Goal: Transaction & Acquisition: Subscribe to service/newsletter

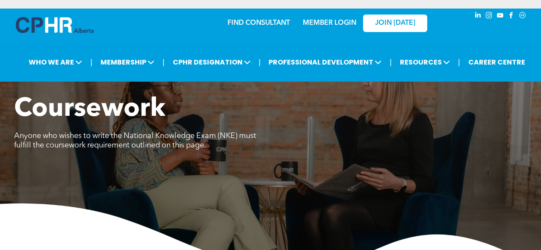
scroll to position [727, 0]
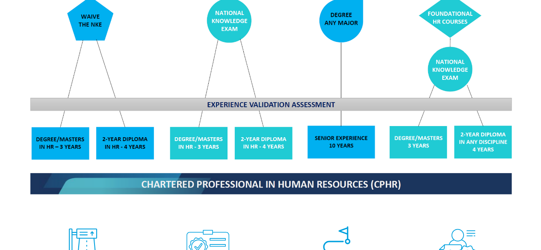
scroll to position [898, 0]
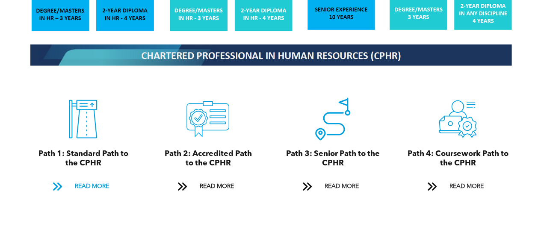
click at [94, 181] on span "READ MORE" at bounding box center [91, 187] width 40 height 16
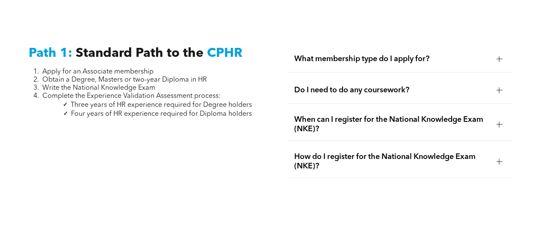
scroll to position [1085, 0]
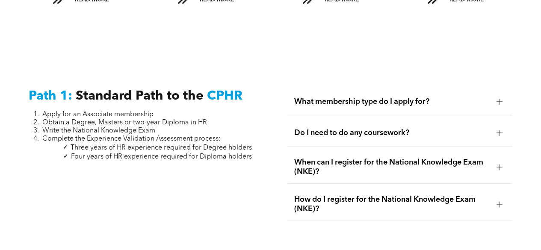
click at [497, 99] on div at bounding box center [499, 102] width 6 height 6
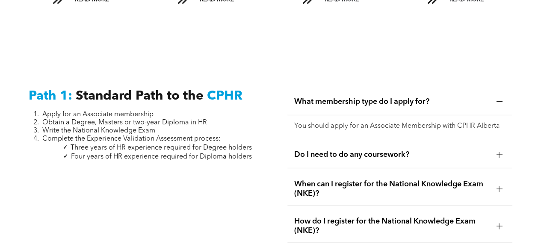
click at [499, 152] on div at bounding box center [499, 155] width 6 height 6
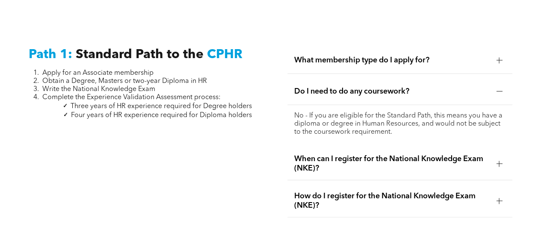
scroll to position [1128, 0]
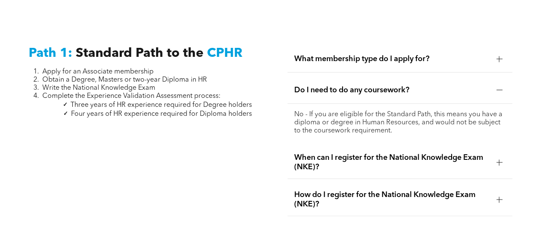
click at [501, 156] on div at bounding box center [499, 162] width 13 height 13
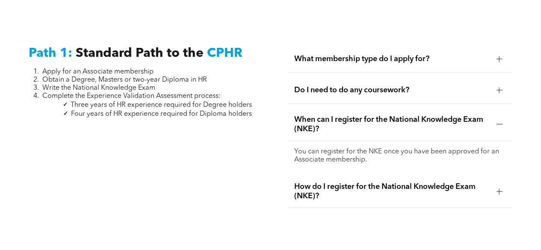
click at [500, 189] on div at bounding box center [499, 191] width 13 height 13
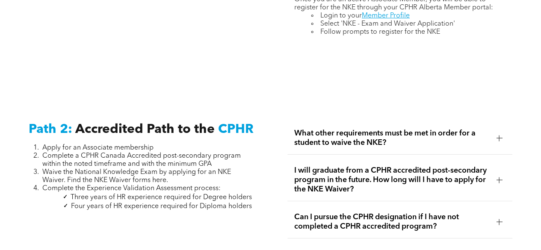
scroll to position [1368, 0]
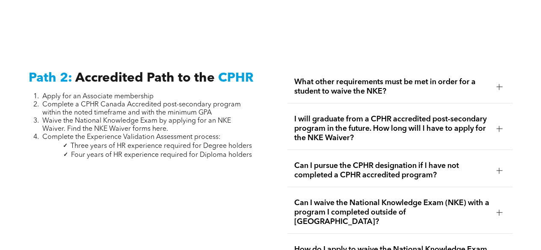
click at [489, 81] on span "What other requirements must be met in order for a student to waive the NKE?" at bounding box center [391, 86] width 195 height 19
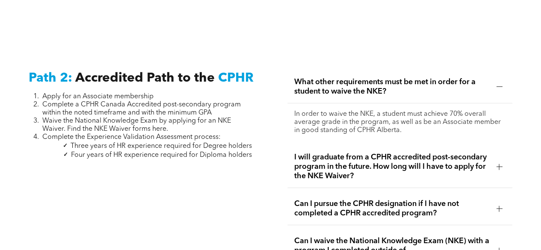
click at [500, 165] on div at bounding box center [499, 166] width 13 height 13
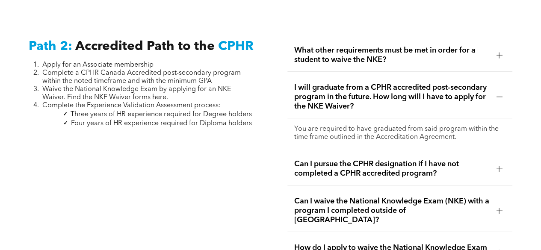
scroll to position [1411, 0]
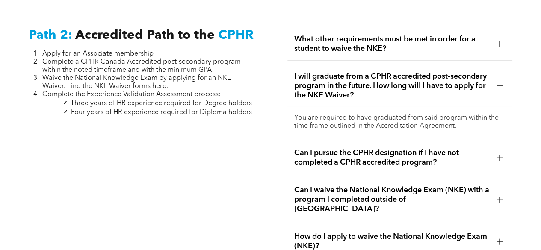
click at [486, 151] on span "Can I pursue the CPHR designation if I have not completed a CPHR accredited pro…" at bounding box center [391, 157] width 195 height 19
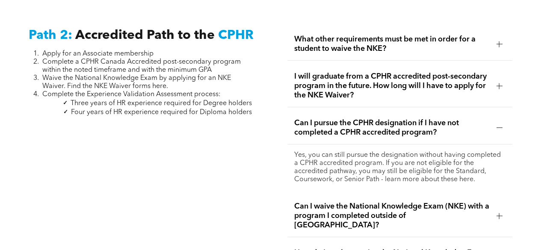
scroll to position [1454, 0]
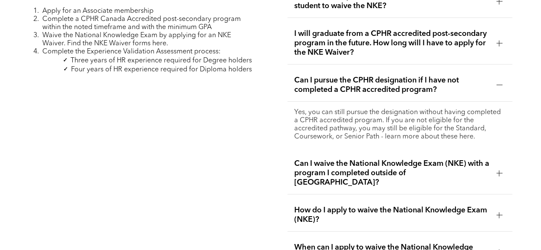
click at [497, 173] on div at bounding box center [499, 173] width 6 height 0
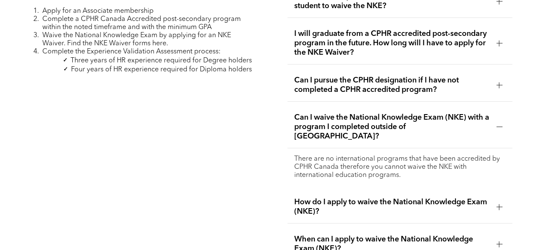
click at [496, 204] on div at bounding box center [499, 207] width 6 height 6
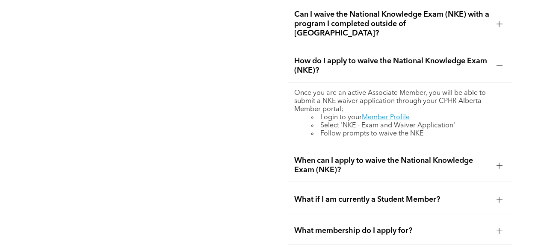
scroll to position [1582, 0]
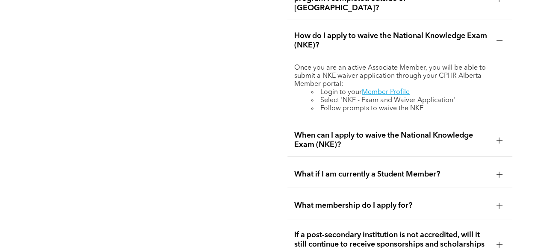
click at [488, 131] on span "When can I apply to waive the National Knowledge Exam (NKE)?" at bounding box center [391, 140] width 195 height 19
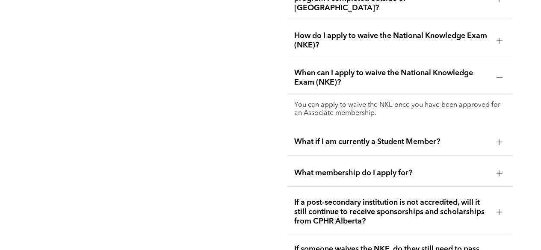
click at [488, 137] on span "What if I am currently a Student Member?" at bounding box center [391, 141] width 195 height 9
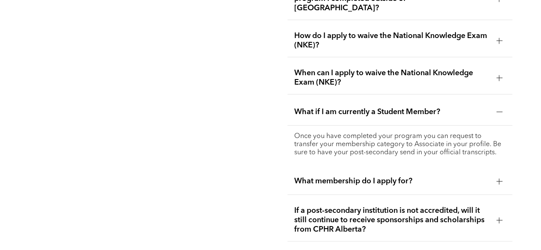
click at [479, 177] on span "What membership do I apply for?" at bounding box center [391, 181] width 195 height 9
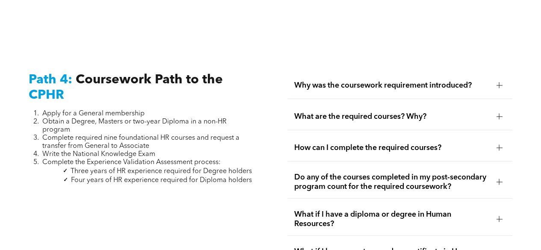
scroll to position [2621, 0]
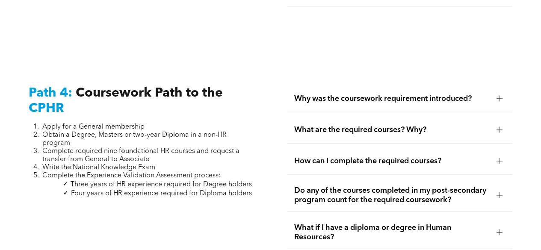
click at [499, 96] on div at bounding box center [499, 99] width 6 height 6
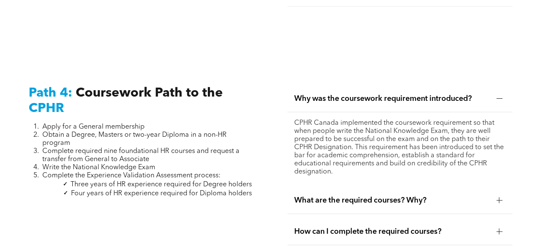
scroll to position [2664, 0]
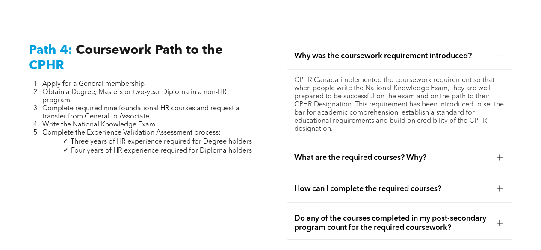
click at [496, 155] on div at bounding box center [499, 158] width 6 height 6
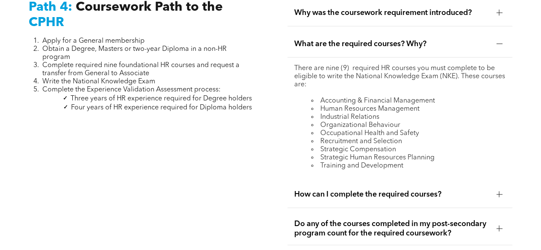
scroll to position [2749, 0]
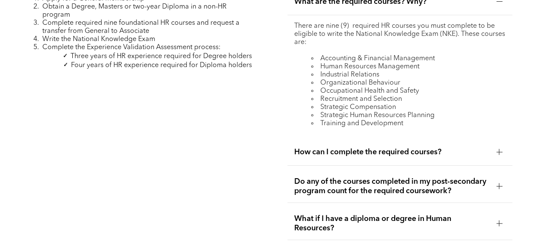
click at [496, 149] on div at bounding box center [499, 152] width 6 height 6
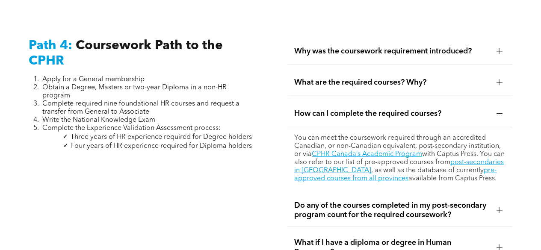
scroll to position [2664, 0]
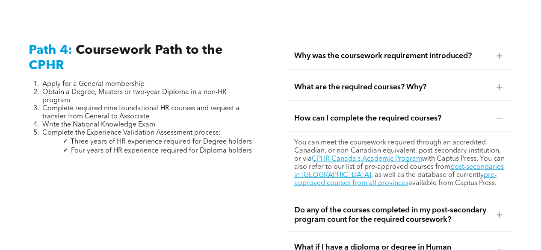
click at [473, 83] on div "What are the required courses? Why?" at bounding box center [399, 87] width 225 height 27
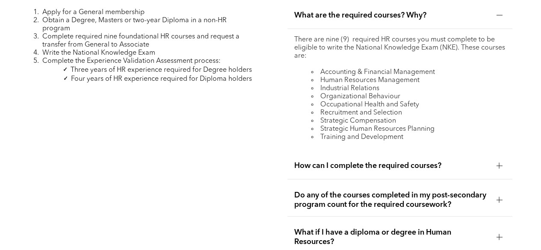
scroll to position [2749, 0]
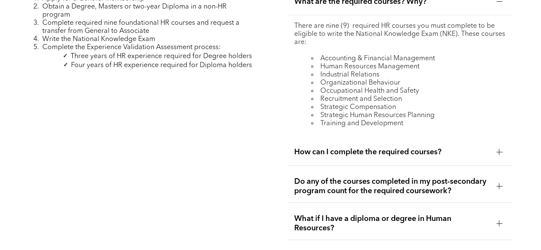
click at [494, 146] on div at bounding box center [499, 152] width 13 height 13
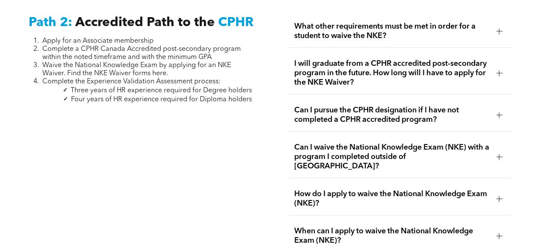
scroll to position [1338, 0]
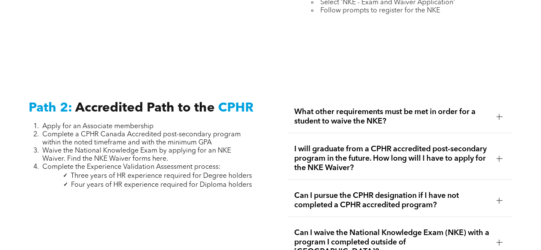
click at [486, 107] on span "What other requirements must be met in order for a student to waive the NKE?" at bounding box center [391, 116] width 195 height 19
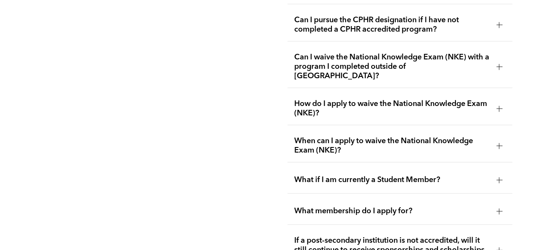
scroll to position [1595, 0]
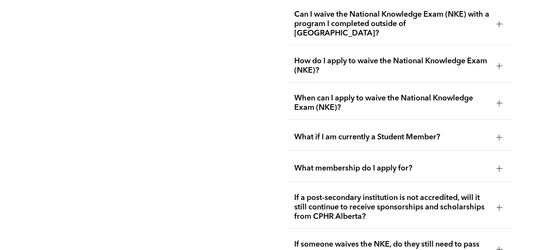
click at [467, 164] on span "What membership do I apply for?" at bounding box center [391, 168] width 195 height 9
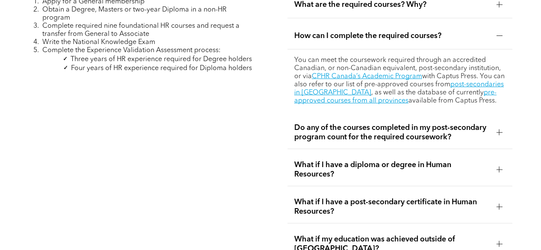
scroll to position [2749, 0]
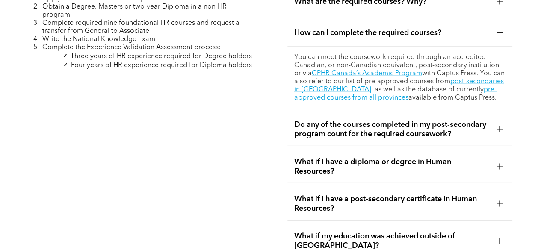
click at [470, 123] on span "Do any of the courses completed in my post-secondary program count for the requ…" at bounding box center [391, 129] width 195 height 19
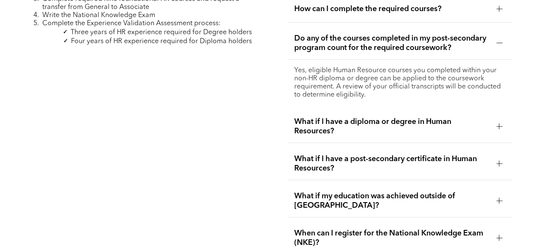
scroll to position [2792, 0]
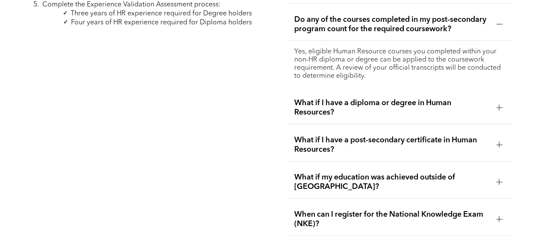
click at [460, 100] on span "What if I have a diploma or degree in Human Resources?" at bounding box center [391, 107] width 195 height 19
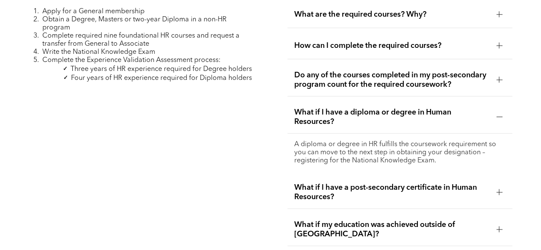
scroll to position [2664, 0]
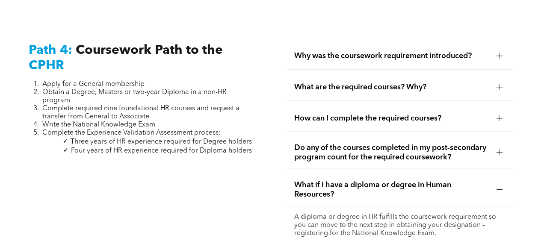
click at [455, 114] on span "How can I complete the required courses?" at bounding box center [391, 118] width 195 height 9
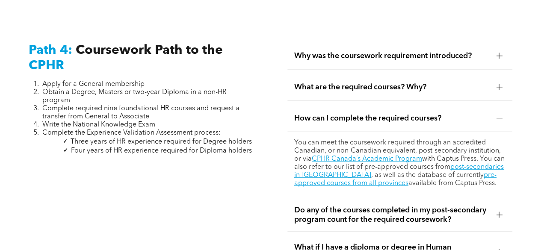
click at [458, 83] on span "What are the required courses? Why?" at bounding box center [391, 87] width 195 height 9
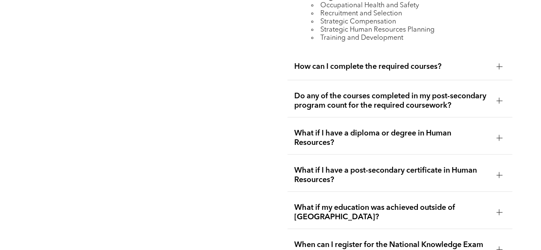
scroll to position [2878, 0]
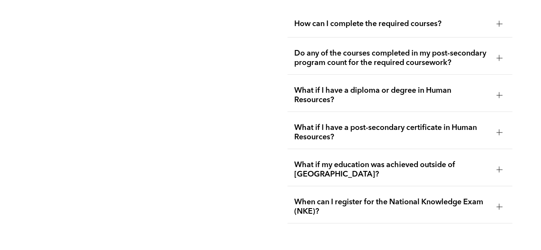
click at [442, 125] on span "What if I have a post-secondary certificate in Human Resources?" at bounding box center [391, 132] width 195 height 19
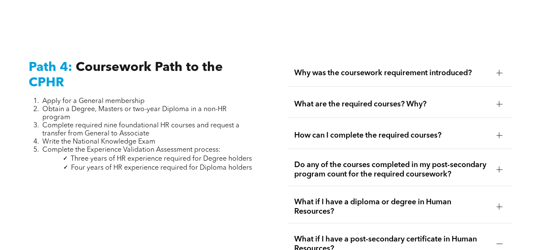
scroll to position [2660, 0]
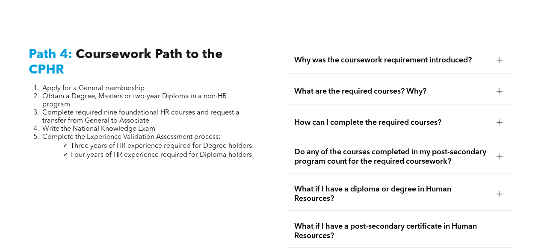
click at [487, 118] on span "How can I complete the required courses?" at bounding box center [391, 122] width 195 height 9
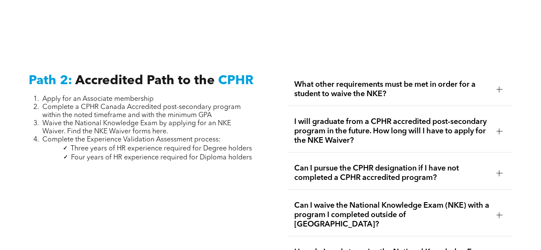
scroll to position [1377, 0]
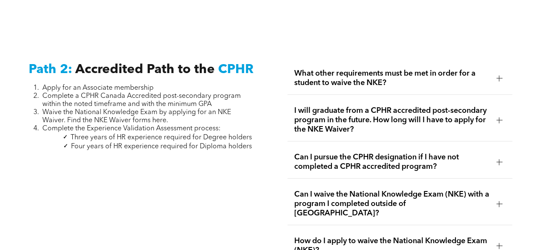
click at [496, 75] on div at bounding box center [499, 78] width 6 height 6
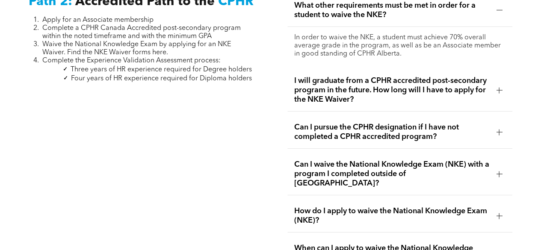
scroll to position [1462, 0]
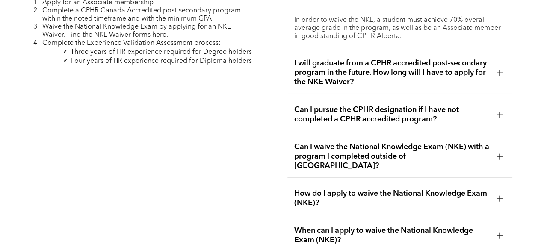
click at [496, 70] on div at bounding box center [499, 73] width 6 height 6
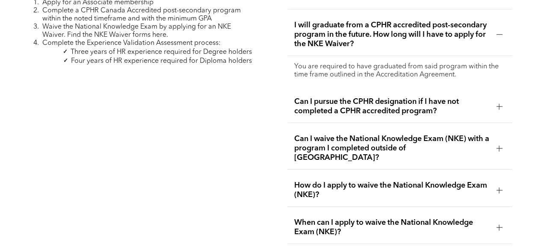
click at [495, 102] on div at bounding box center [499, 106] width 13 height 13
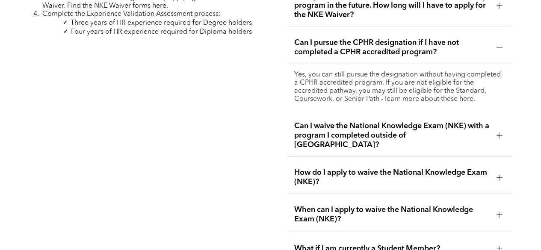
scroll to position [1505, 0]
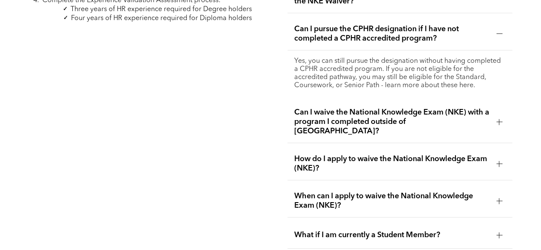
click at [508, 119] on div "Can I waive the National Knowledge Exam (NKE) with a program I completed outsid…" at bounding box center [399, 122] width 225 height 42
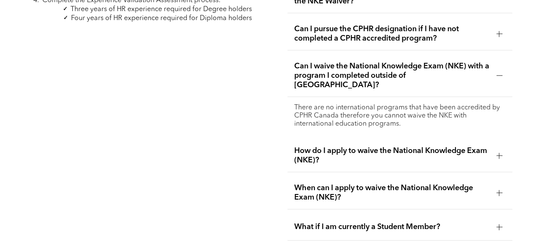
click at [486, 151] on div "How do I apply to waive the National Knowledge Exam (NKE)?" at bounding box center [399, 155] width 225 height 33
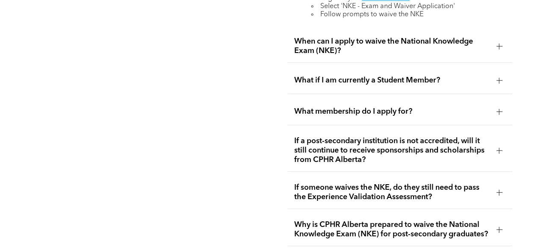
scroll to position [1719, 0]
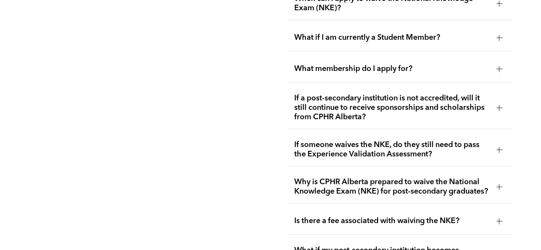
click at [493, 101] on div at bounding box center [499, 107] width 13 height 13
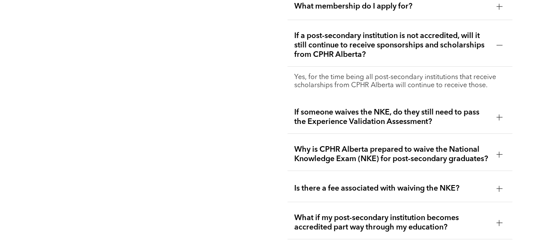
click at [494, 109] on div "If someone waives the NKE, do they still need to pass the Experience Validation…" at bounding box center [399, 117] width 225 height 33
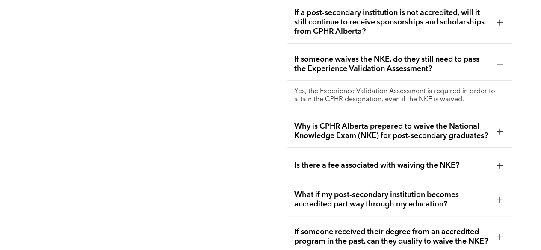
scroll to position [1762, 0]
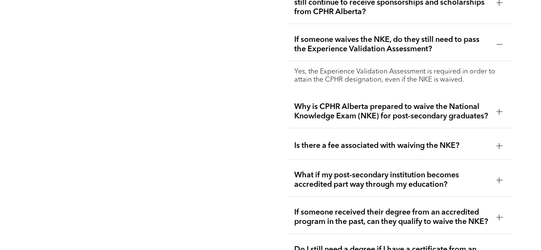
click at [493, 118] on div "Why is CPHR Alberta prepared to waive the National Knowledge Exam (NKE) for pos…" at bounding box center [399, 111] width 225 height 33
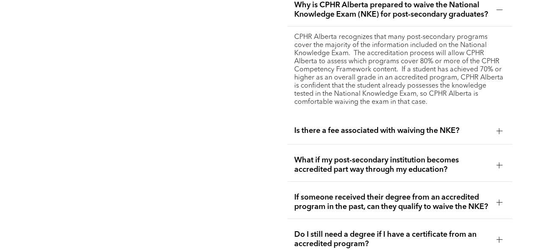
scroll to position [1847, 0]
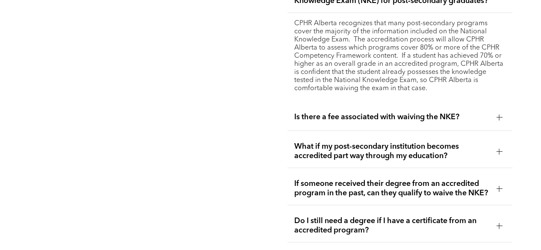
click at [384, 118] on div "Is there a fee associated with waiving the NKE?" at bounding box center [399, 117] width 225 height 27
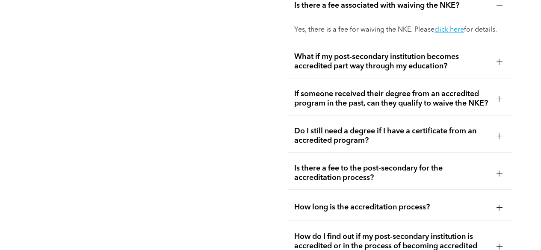
scroll to position [1890, 0]
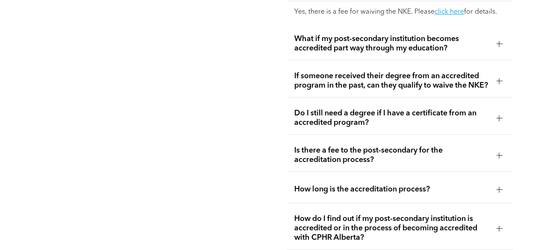
click at [411, 134] on div "Do I still need a degree if I have a certificate from an accredited program?" at bounding box center [399, 118] width 225 height 33
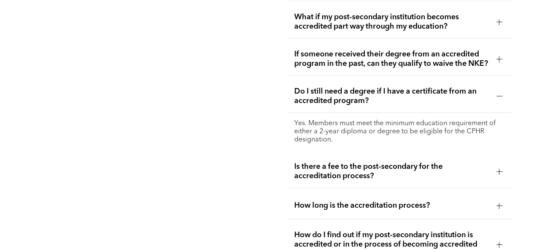
scroll to position [1933, 0]
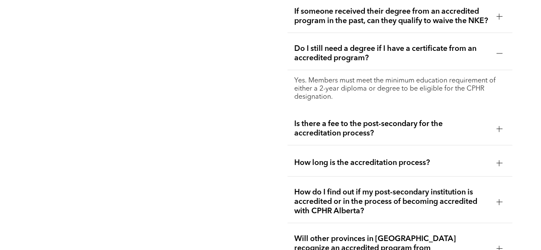
click at [406, 141] on div "Is there a fee to the post-secondary for the accreditation process?" at bounding box center [399, 128] width 225 height 33
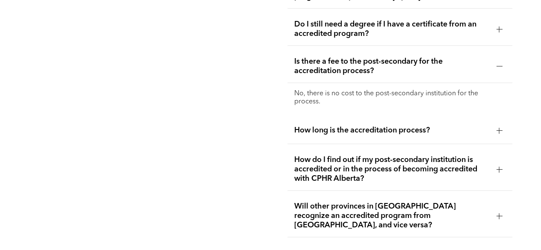
scroll to position [1975, 0]
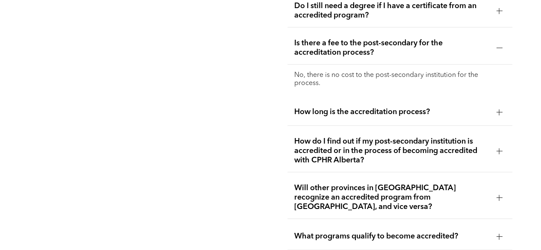
click at [405, 122] on div "How long is the accreditation process?" at bounding box center [399, 112] width 225 height 27
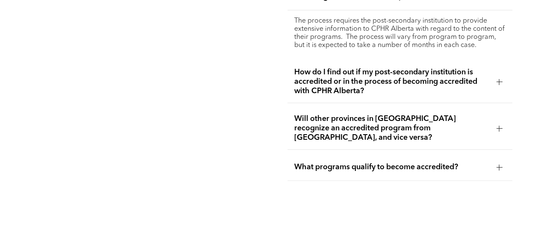
scroll to position [2104, 0]
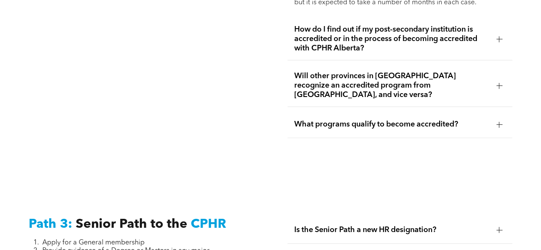
click at [423, 38] on span "How do I find out if my post-secondary institution is accredited or in the proc…" at bounding box center [391, 39] width 195 height 28
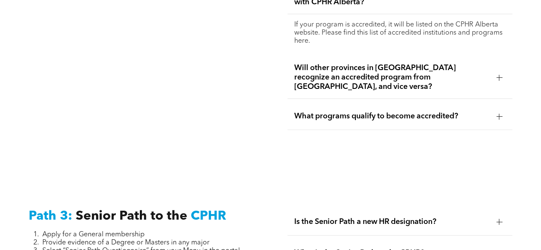
click at [479, 112] on span "What programs qualify to become accredited?" at bounding box center [391, 116] width 195 height 9
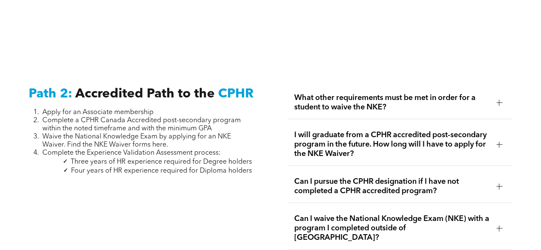
scroll to position [1334, 0]
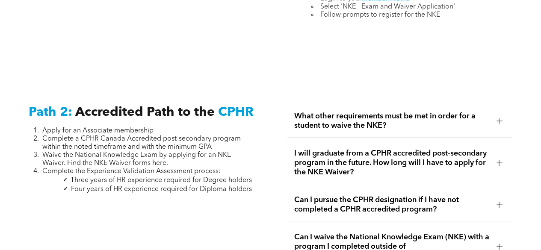
click at [452, 118] on span "What other requirements must be met in order for a student to waive the NKE?" at bounding box center [391, 121] width 195 height 19
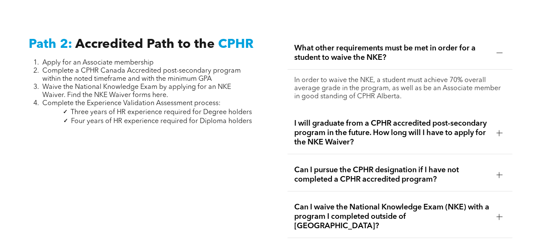
scroll to position [1420, 0]
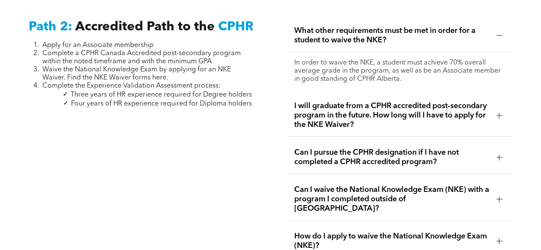
click at [452, 118] on span "I will graduate from a CPHR accredited post-secondary program in the future. Ho…" at bounding box center [391, 115] width 195 height 28
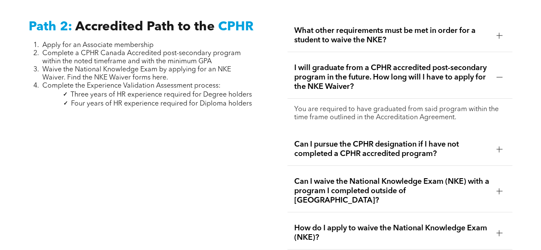
click at [428, 146] on span "Can I pursue the CPHR designation if I have not completed a CPHR accredited pro…" at bounding box center [391, 149] width 195 height 19
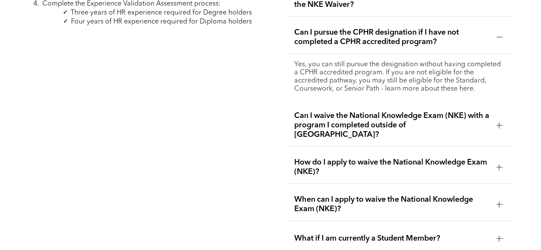
scroll to position [1505, 0]
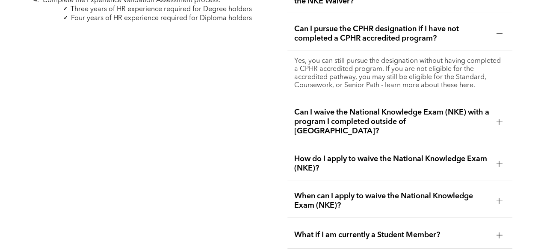
click at [432, 111] on span "Can I waive the National Knowledge Exam (NKE) with a program I completed outsid…" at bounding box center [391, 122] width 195 height 28
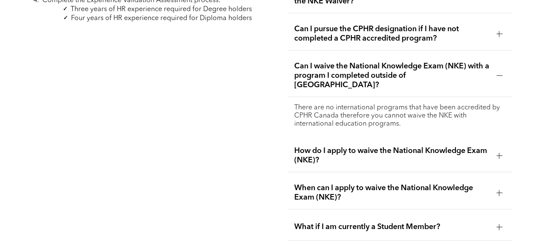
click at [415, 146] on span "How do I apply to waive the National Knowledge Exam (NKE)?" at bounding box center [391, 155] width 195 height 19
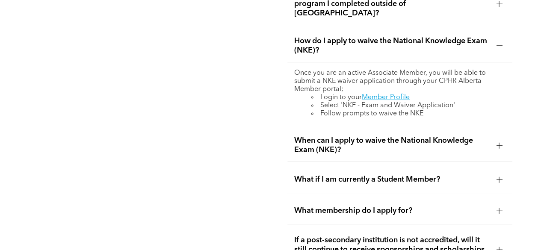
scroll to position [1591, 0]
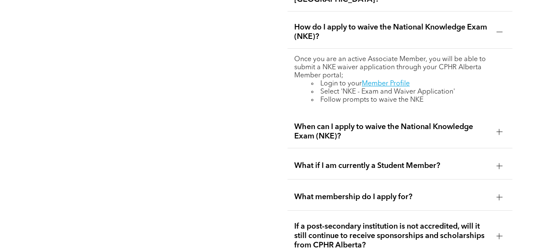
click at [410, 122] on span "When can I apply to waive the National Knowledge Exam (NKE)?" at bounding box center [391, 131] width 195 height 19
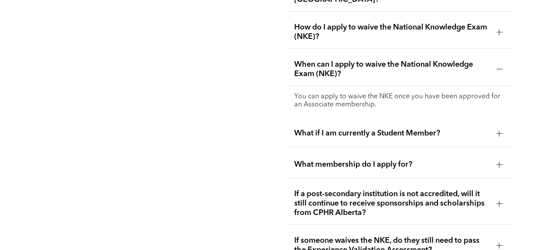
click at [393, 151] on div "What membership do I apply for?" at bounding box center [399, 164] width 225 height 27
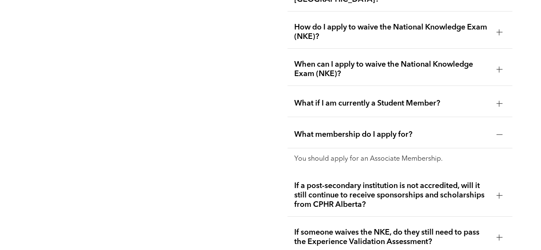
click at [412, 99] on span "What if I am currently a Student Member?" at bounding box center [391, 103] width 195 height 9
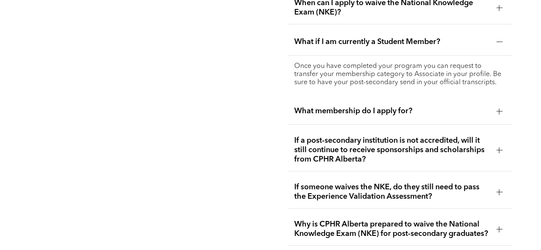
scroll to position [1676, 0]
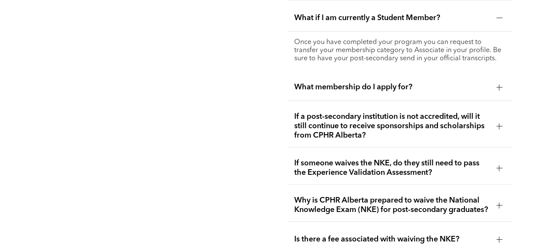
click at [393, 113] on span "If a post-secondary institution is not accredited, will it still continue to re…" at bounding box center [391, 126] width 195 height 28
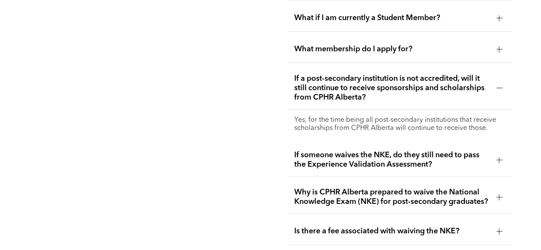
scroll to position [1719, 0]
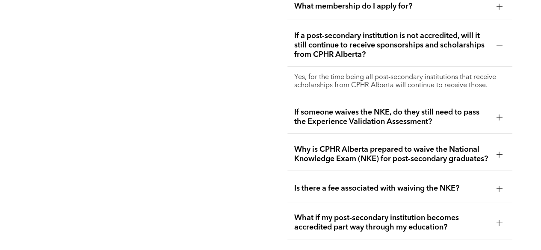
click at [393, 113] on div "If someone waives the NKE, do they still need to pass the Experience Validation…" at bounding box center [399, 117] width 225 height 33
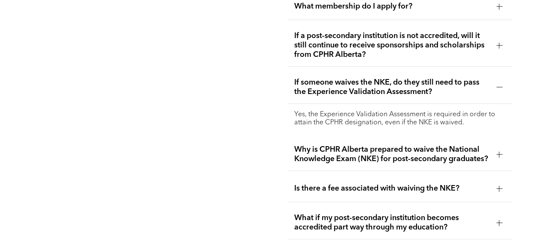
click at [381, 145] on span "Why is CPHR Alberta prepared to waive the National Knowledge Exam (NKE) for pos…" at bounding box center [391, 154] width 195 height 19
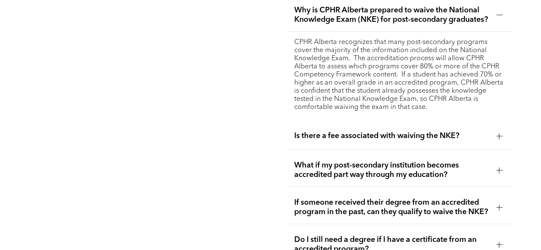
scroll to position [1847, 0]
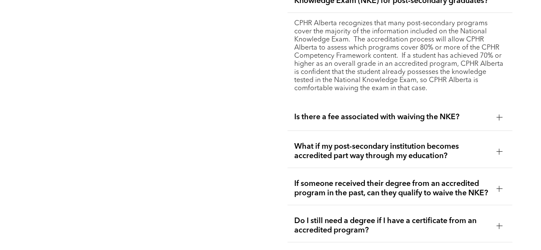
click at [380, 120] on div "Is there a fee associated with waiving the NKE?" at bounding box center [399, 117] width 225 height 27
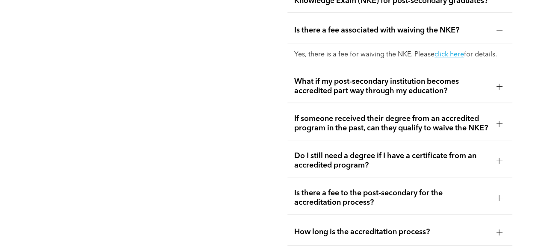
click at [375, 78] on span "What if my post-secondary institution becomes accredited part way through my ed…" at bounding box center [391, 86] width 195 height 19
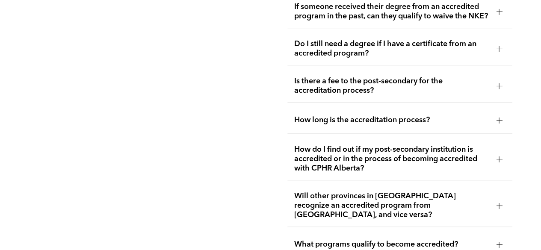
scroll to position [2018, 0]
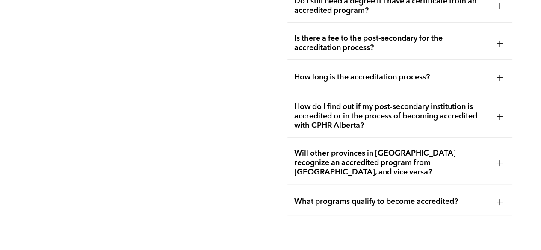
click at [397, 110] on span "How do I find out if my post-secondary institution is accredited or in the proc…" at bounding box center [391, 116] width 195 height 28
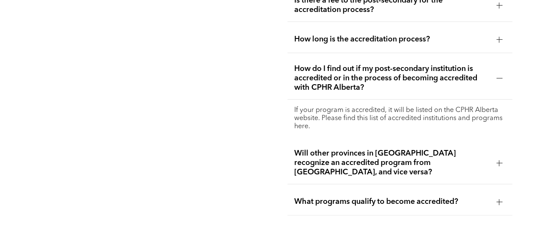
click at [393, 115] on p "If your program is accredited, it will be listed on the CPHR Alberta website. P…" at bounding box center [400, 118] width 212 height 24
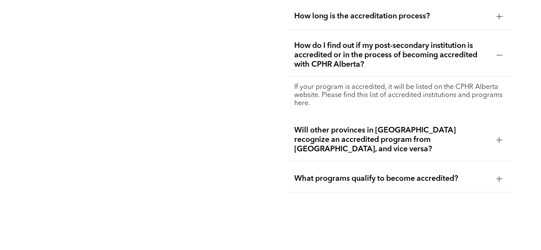
scroll to position [2061, 0]
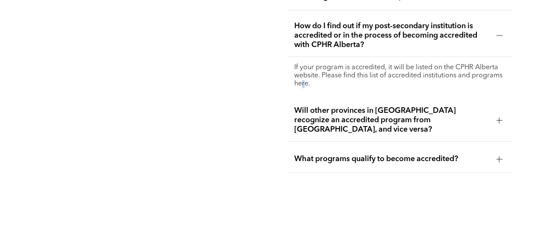
click at [304, 89] on div "If your program is accredited, it will be listed on the CPHR Alberta website. P…" at bounding box center [399, 76] width 225 height 38
click at [300, 86] on p "If your program is accredited, it will be listed on the CPHR Alberta website. P…" at bounding box center [400, 76] width 212 height 24
click at [481, 76] on p "If your program is accredited, it will be listed on the CPHR Alberta website. P…" at bounding box center [400, 76] width 212 height 24
click at [364, 79] on p "If your program is accredited, it will be listed on the CPHR Alberta website. P…" at bounding box center [400, 76] width 212 height 24
click at [397, 32] on span "How do I find out if my post-secondary institution is accredited or in the proc…" at bounding box center [391, 35] width 195 height 28
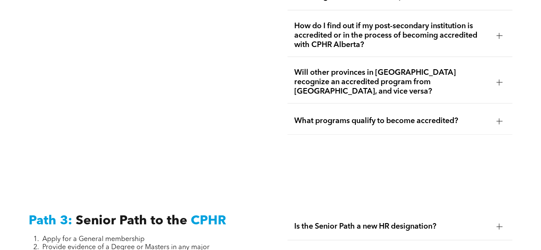
click at [396, 37] on span "How do I find out if my post-secondary institution is accredited or in the proc…" at bounding box center [391, 35] width 195 height 28
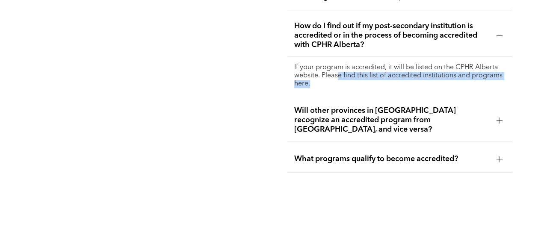
drag, startPoint x: 337, startPoint y: 78, endPoint x: 500, endPoint y: 87, distance: 164.0
click at [500, 87] on p "If your program is accredited, it will be listed on the CPHR Alberta website. P…" at bounding box center [400, 76] width 212 height 24
click at [430, 86] on p "If your program is accredited, it will be listed on the CPHR Alberta website. P…" at bounding box center [400, 76] width 212 height 24
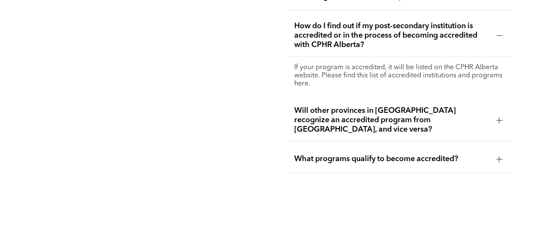
click at [298, 85] on p "If your program is accredited, it will be listed on the CPHR Alberta website. P…" at bounding box center [400, 76] width 212 height 24
drag, startPoint x: 298, startPoint y: 85, endPoint x: 284, endPoint y: 83, distance: 14.3
click at [499, 156] on div at bounding box center [499, 159] width 0 height 6
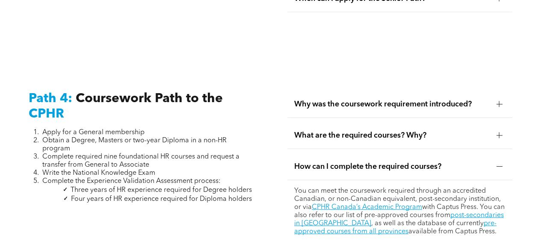
scroll to position [2666, 0]
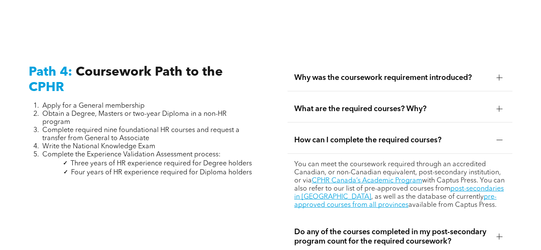
click at [423, 104] on div "What are the required courses? Why?" at bounding box center [399, 109] width 225 height 27
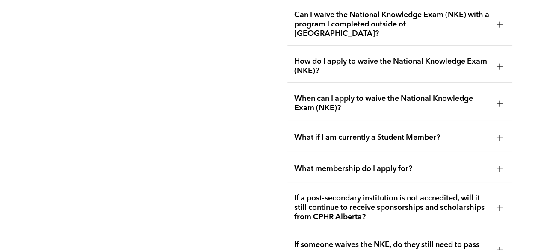
scroll to position [1527, 0]
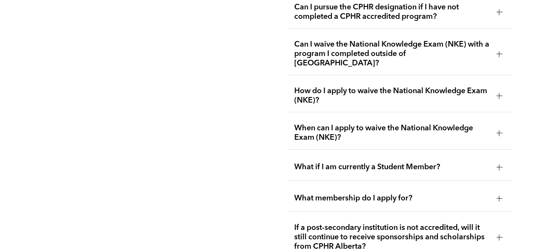
click at [416, 43] on span "Can I waive the National Knowledge Exam (NKE) with a program I completed outsid…" at bounding box center [391, 54] width 195 height 28
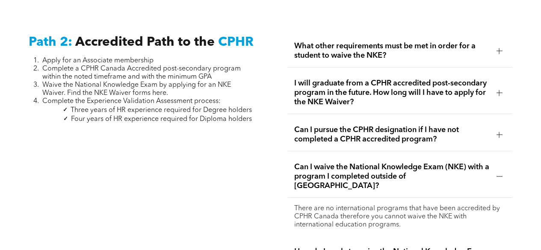
scroll to position [1399, 0]
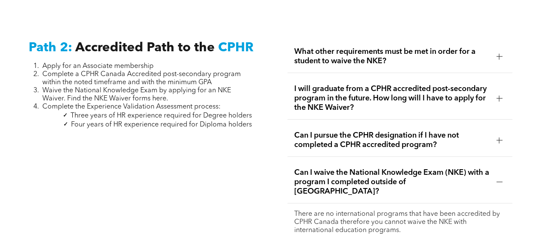
click at [417, 49] on span "What other requirements must be met in order for a student to waive the NKE?" at bounding box center [391, 56] width 195 height 19
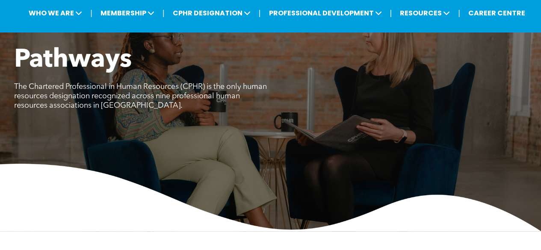
scroll to position [0, 0]
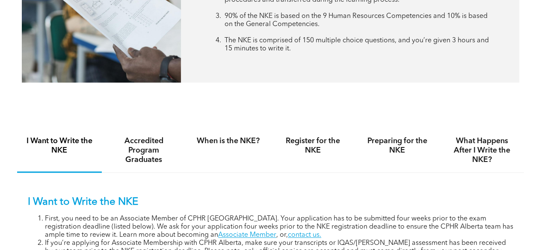
scroll to position [470, 0]
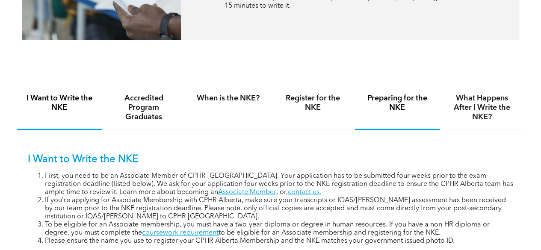
click at [407, 101] on h4 "Preparing for the NKE" at bounding box center [397, 103] width 69 height 19
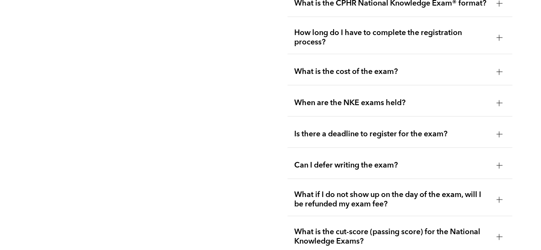
scroll to position [1112, 0]
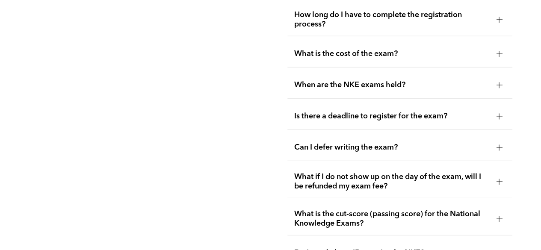
click at [497, 47] on div at bounding box center [499, 53] width 13 height 13
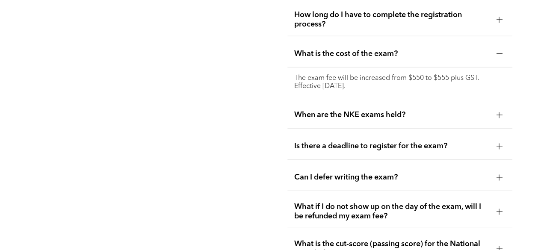
click at [497, 47] on div at bounding box center [499, 53] width 13 height 13
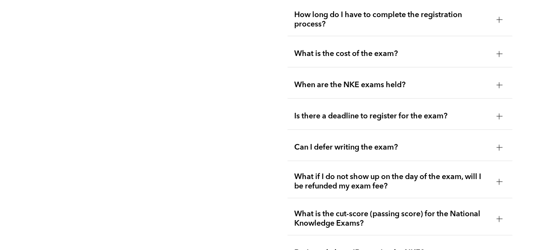
click at [496, 82] on div at bounding box center [499, 85] width 6 height 6
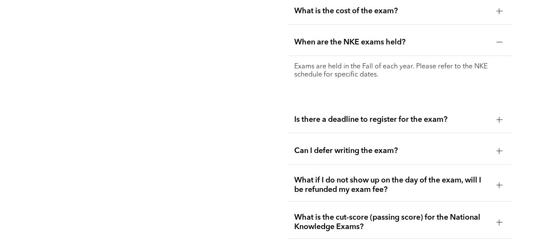
scroll to position [1197, 0]
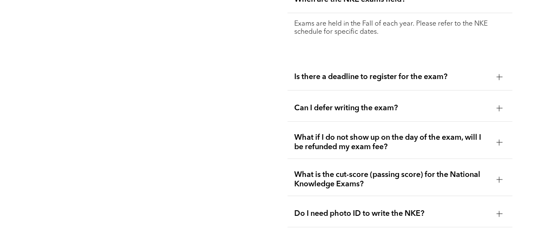
click at [495, 74] on div at bounding box center [499, 77] width 13 height 13
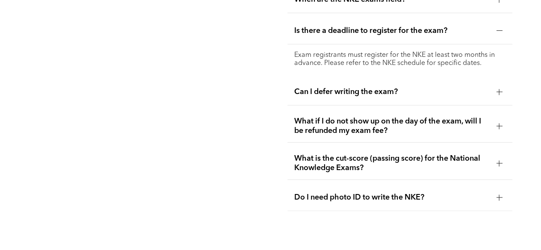
click at [494, 86] on div at bounding box center [499, 92] width 13 height 13
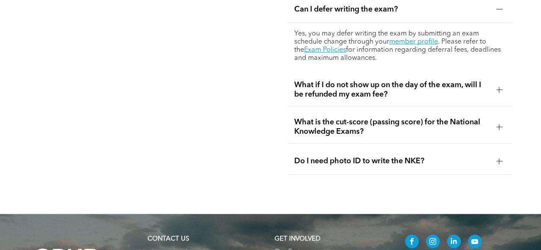
scroll to position [1240, 0]
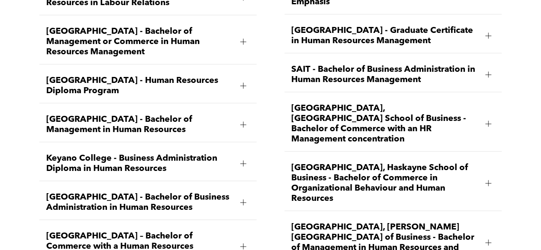
scroll to position [1197, 0]
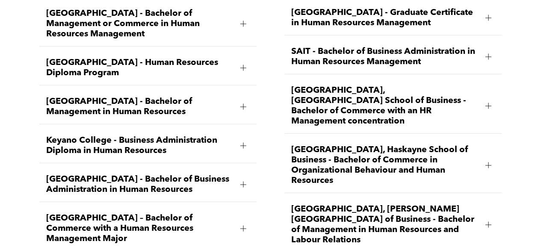
click at [239, 62] on div at bounding box center [243, 68] width 13 height 13
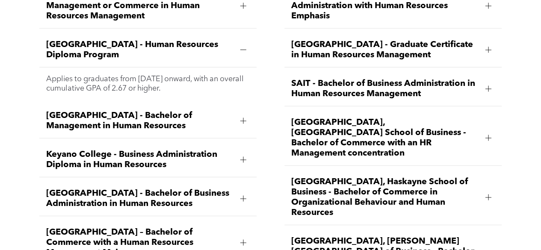
scroll to position [1104, 0]
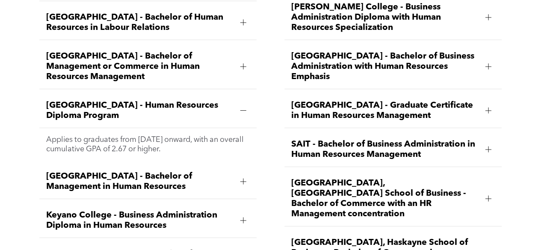
drag, startPoint x: 38, startPoint y: 103, endPoint x: 132, endPoint y: 118, distance: 94.9
click at [132, 118] on div "Ambrose University - Bachelor of Business Administration Specializing in Human …" at bounding box center [147, 161] width 231 height 422
copy span "Bow Valley College - Human Resources Diploma Program"
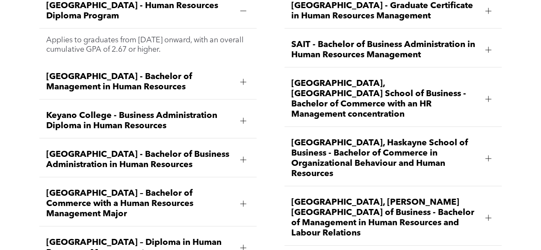
scroll to position [1233, 0]
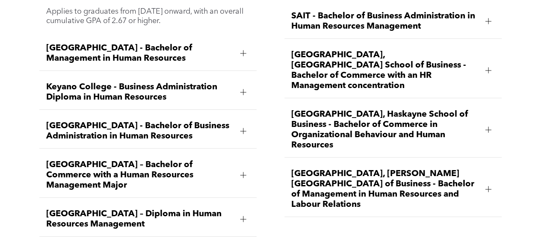
click at [183, 82] on span "Keyano College - Business Administration Diploma in Human Resources" at bounding box center [139, 92] width 187 height 21
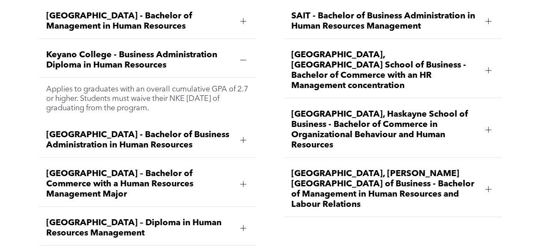
click at [54, 50] on span "Keyano College - Business Administration Diploma in Human Resources" at bounding box center [139, 60] width 187 height 21
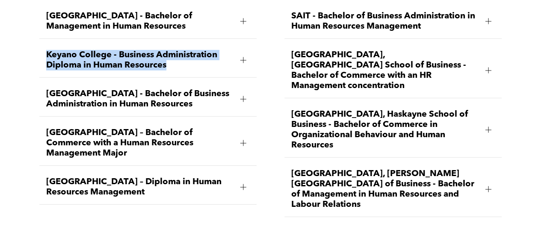
drag, startPoint x: 41, startPoint y: 50, endPoint x: 172, endPoint y: 60, distance: 131.2
click at [172, 60] on div "Ambrose University - Bachelor of Business Administration Specializing in Human …" at bounding box center [147, 22] width 231 height 403
copy span "Keyano College - Business Administration Diploma in Human Resources"
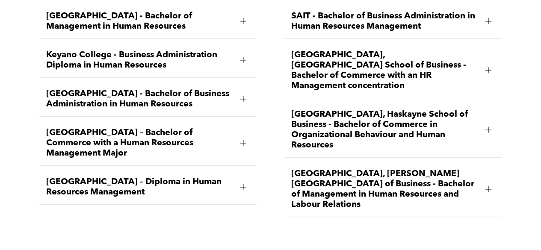
click at [120, 177] on span "MacEwan University – Diploma in Human Resources Management" at bounding box center [139, 187] width 187 height 21
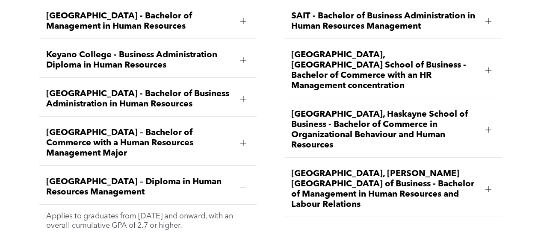
drag, startPoint x: 40, startPoint y: 165, endPoint x: 174, endPoint y: 180, distance: 134.7
click at [174, 180] on div "Ambrose University - Bachelor of Business Administration Specializing in Human …" at bounding box center [147, 32] width 231 height 422
copy span "MacEwan University – Diploma in Human Resources Management"
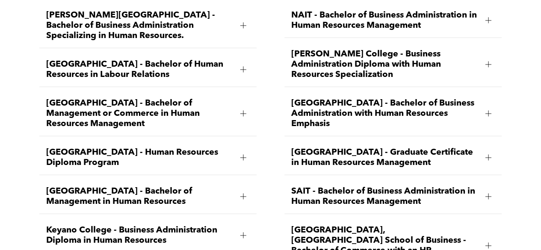
scroll to position [1019, 0]
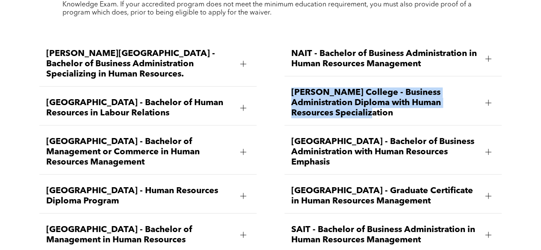
drag, startPoint x: 290, startPoint y: 88, endPoint x: 357, endPoint y: 111, distance: 70.2
click at [357, 111] on div "Norquest College - Business Administration Diploma with Human Resources Special…" at bounding box center [392, 103] width 217 height 45
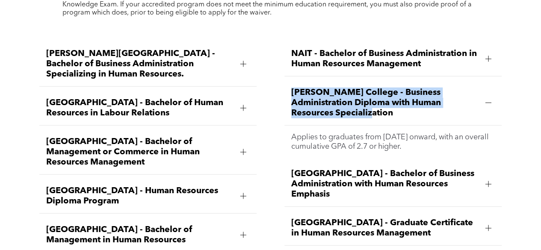
copy span "Norquest College - Business Administration Diploma with Human Resources Special…"
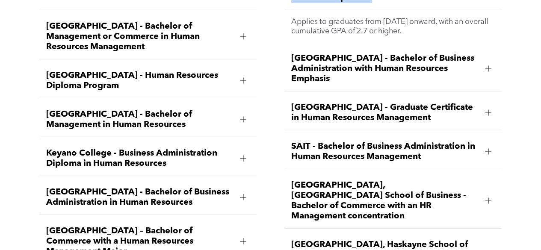
scroll to position [1147, 0]
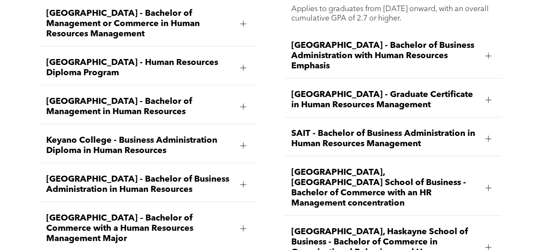
drag, startPoint x: 283, startPoint y: 89, endPoint x: 442, endPoint y: 104, distance: 159.8
click at [442, 104] on div "NAIT - Bachelor of Business Administration in Human Resources Management Applie…" at bounding box center [392, 124] width 231 height 435
copy span "Red Deer Polytechnic - Graduate Certificate in Human Resources Management"
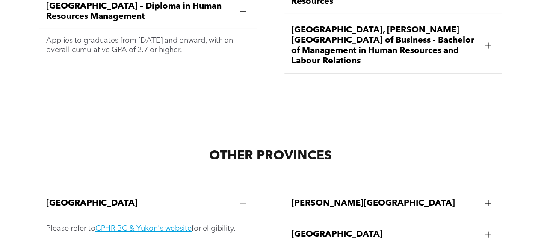
scroll to position [1446, 0]
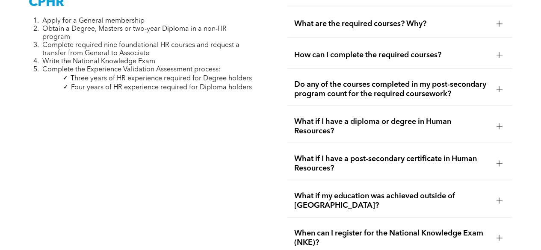
scroll to position [2694, 0]
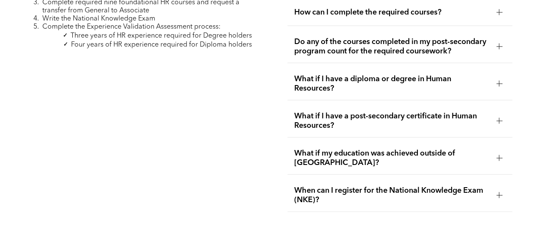
click at [489, 112] on span "What if I have a post-secondary certificate in Human Resources?" at bounding box center [391, 121] width 195 height 19
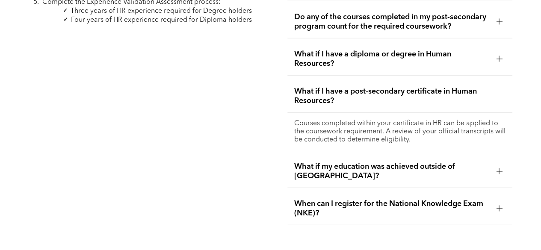
scroll to position [2779, 0]
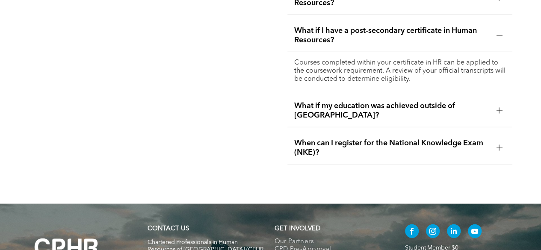
click at [481, 109] on div "What if my education was achieved outside of Canada?" at bounding box center [399, 110] width 225 height 33
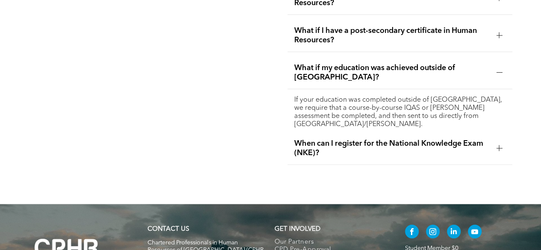
click at [444, 139] on span "When can I register for the National Knowledge Exam (NKE)?" at bounding box center [391, 148] width 195 height 19
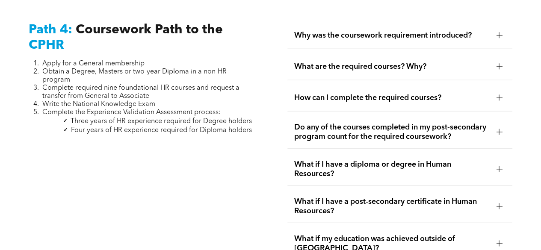
scroll to position [2565, 0]
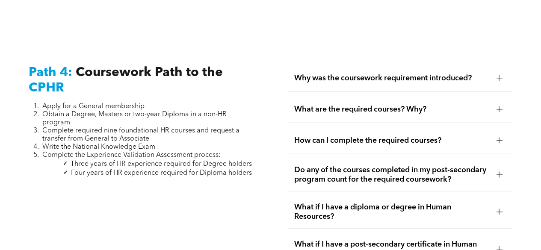
click at [444, 71] on div "Why was the coursework requirement introduced?" at bounding box center [399, 78] width 225 height 27
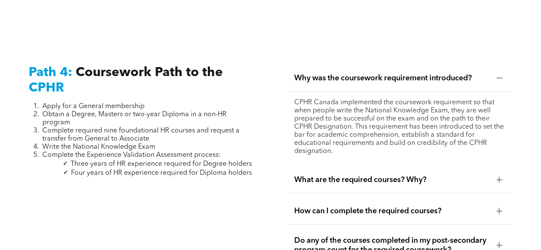
click at [383, 174] on div "What are the required courses? Why?" at bounding box center [399, 180] width 225 height 27
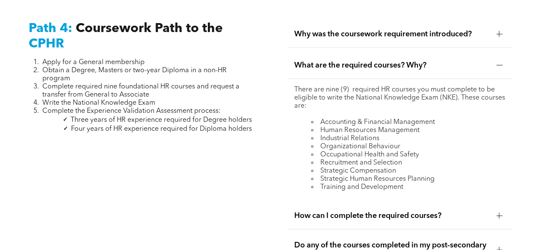
scroll to position [2694, 0]
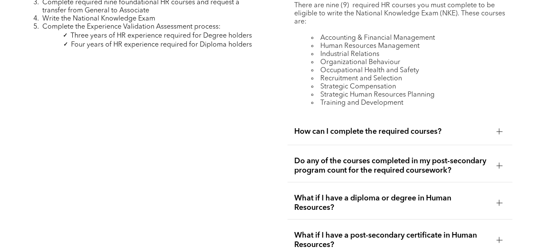
click at [378, 127] on span "How can I complete the required courses?" at bounding box center [391, 131] width 195 height 9
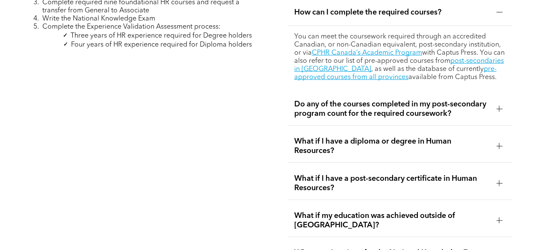
click at [377, 112] on div "Do any of the courses completed in my post-secondary program count for the requ…" at bounding box center [399, 109] width 225 height 33
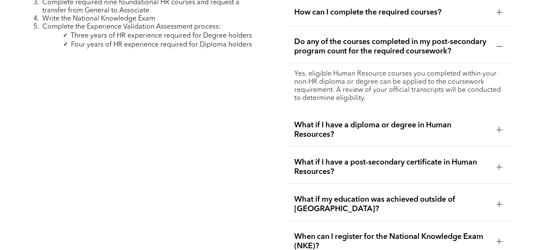
click at [363, 123] on span "What if I have a diploma or degree in Human Resources?" at bounding box center [391, 130] width 195 height 19
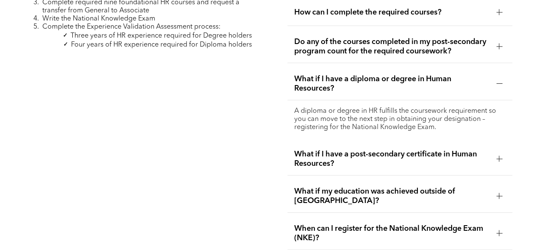
click at [353, 150] on span "What if I have a post-secondary certificate in Human Resources?" at bounding box center [391, 159] width 195 height 19
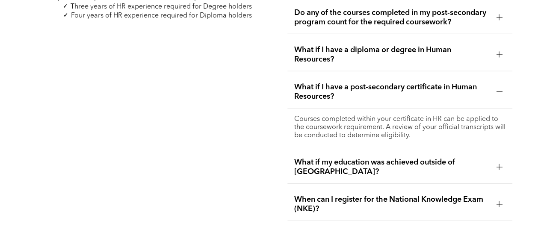
scroll to position [2737, 0]
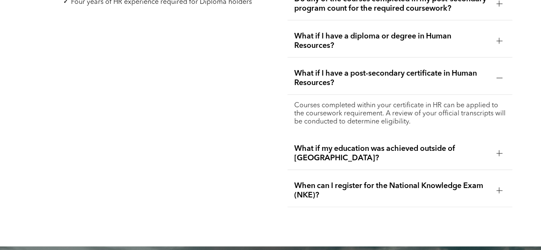
click at [399, 144] on span "What if my education was achieved outside of Canada?" at bounding box center [391, 153] width 195 height 19
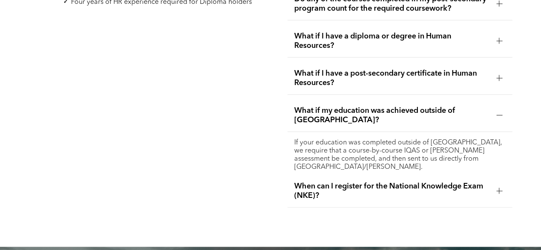
click at [381, 182] on span "When can I register for the National Knowledge Exam (NKE)?" at bounding box center [391, 191] width 195 height 19
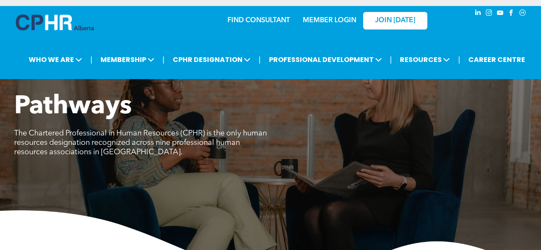
scroll to position [0, 0]
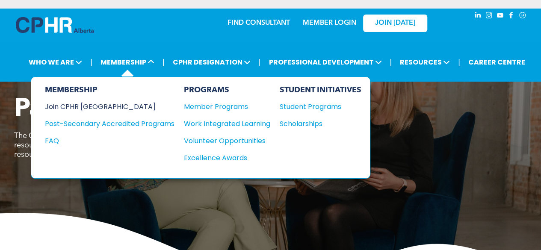
click at [88, 104] on div "Join CPHR [GEOGRAPHIC_DATA]" at bounding box center [103, 106] width 117 height 11
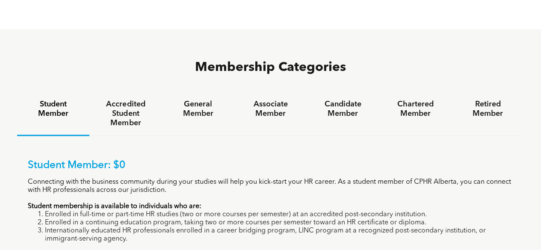
scroll to position [513, 0]
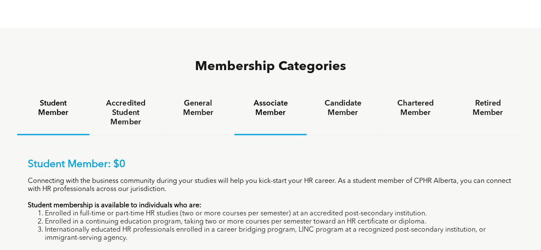
click at [272, 99] on h4 "Associate Member" at bounding box center [270, 108] width 57 height 19
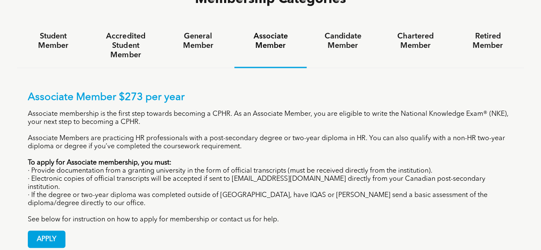
scroll to position [599, 0]
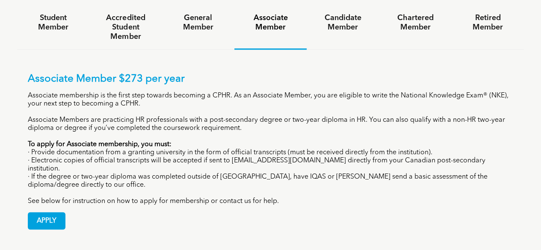
click at [68, 206] on div "APPLY" at bounding box center [270, 218] width 485 height 24
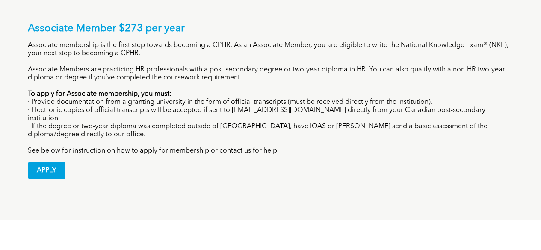
scroll to position [521, 0]
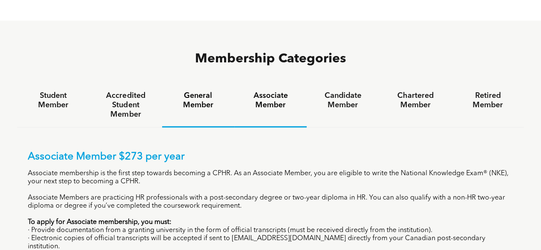
click at [203, 91] on h4 "General Member" at bounding box center [198, 100] width 57 height 19
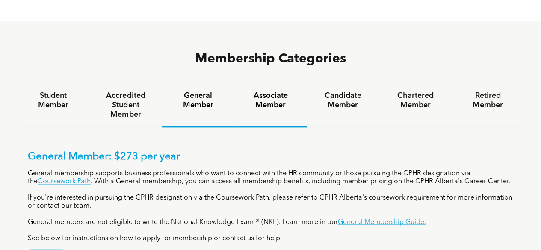
click at [275, 91] on h4 "Associate Member" at bounding box center [270, 100] width 57 height 19
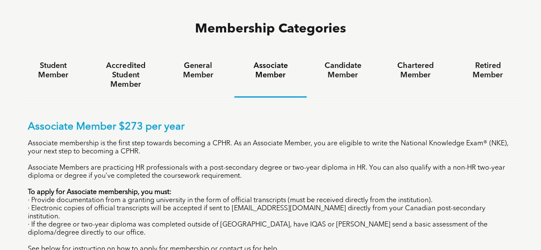
scroll to position [564, 0]
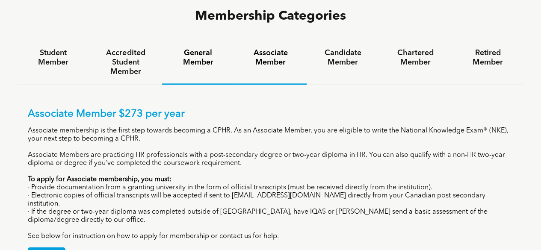
click at [204, 41] on div "General Member" at bounding box center [198, 63] width 72 height 44
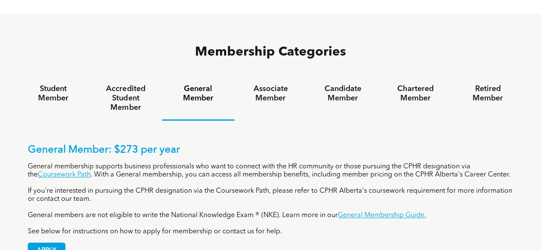
scroll to position [478, 0]
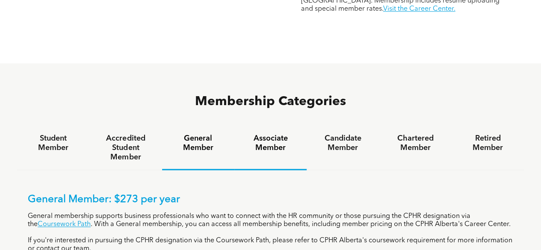
click at [273, 126] on div "Associate Member" at bounding box center [270, 148] width 72 height 44
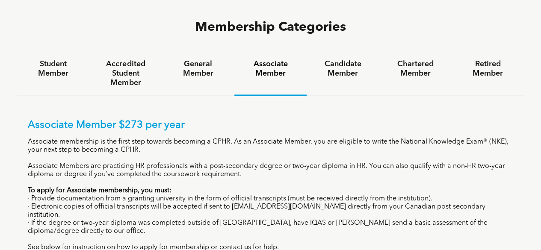
scroll to position [564, 0]
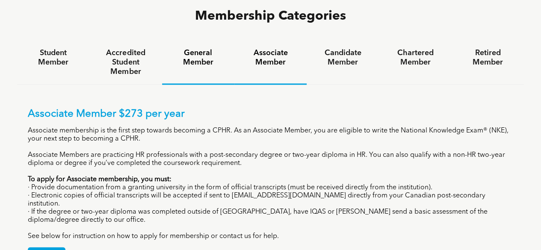
click at [192, 41] on div "General Member" at bounding box center [198, 63] width 72 height 44
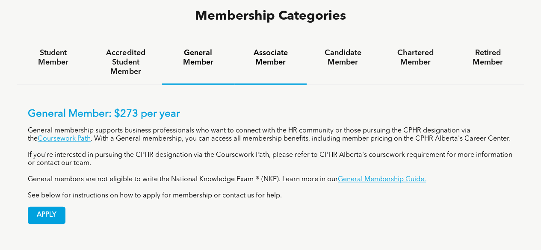
click at [240, 41] on div "Associate Member" at bounding box center [270, 63] width 72 height 44
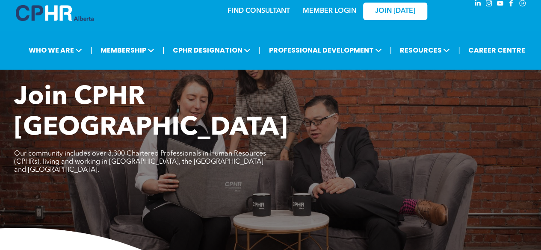
scroll to position [0, 0]
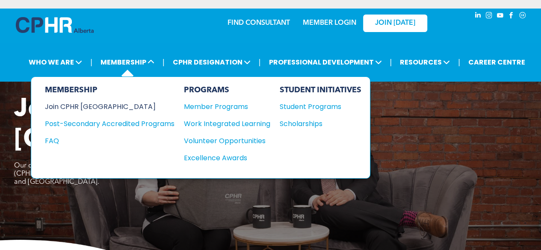
click at [92, 104] on div "Join CPHR [GEOGRAPHIC_DATA]" at bounding box center [103, 106] width 117 height 11
click at [51, 140] on div "FAQ" at bounding box center [103, 141] width 117 height 11
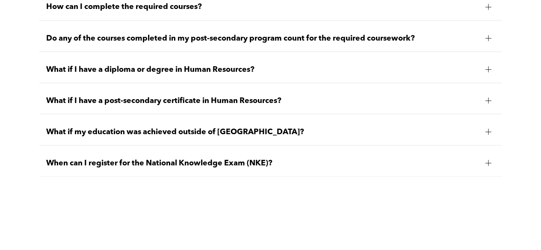
scroll to position [812, 0]
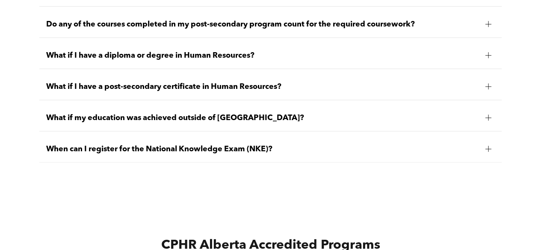
click at [465, 51] on span "What if I have a diploma or degree in Human Resources?" at bounding box center [262, 55] width 432 height 9
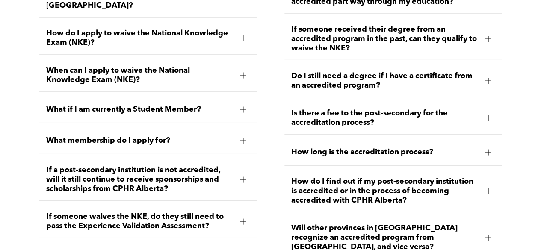
scroll to position [1325, 0]
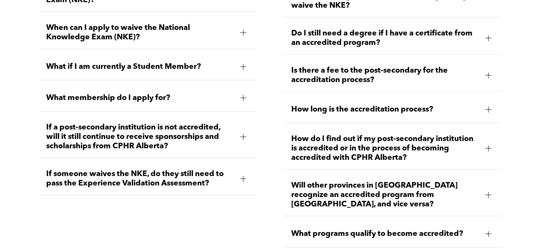
click at [232, 93] on span "What membership do I apply for?" at bounding box center [139, 97] width 187 height 9
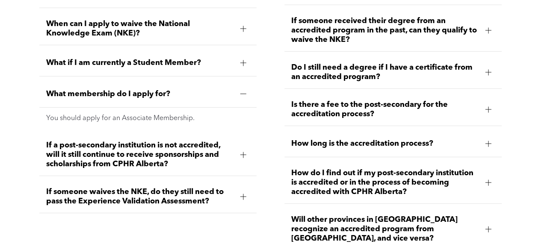
scroll to position [1287, 0]
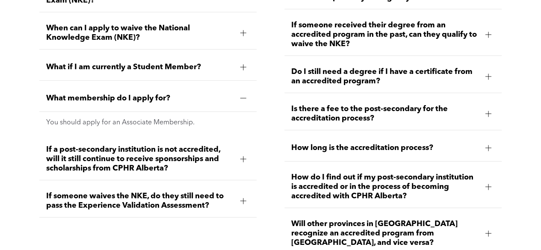
click at [238, 153] on div at bounding box center [243, 159] width 13 height 13
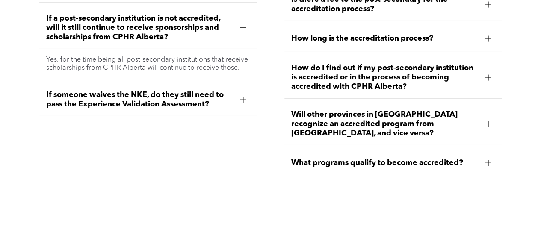
scroll to position [1415, 0]
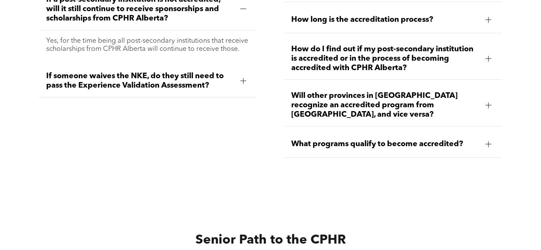
click at [468, 52] on span "How do I find out if my post-secondary institution is accredited or in the proc…" at bounding box center [384, 58] width 187 height 28
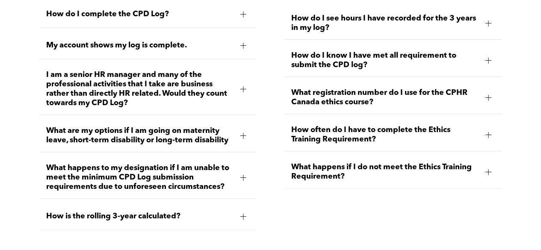
scroll to position [3596, 0]
click at [475, 167] on span "What happens if I do not meet the Ethics Training Requirement?" at bounding box center [384, 171] width 187 height 19
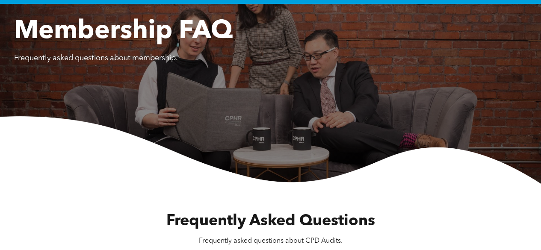
scroll to position [0, 0]
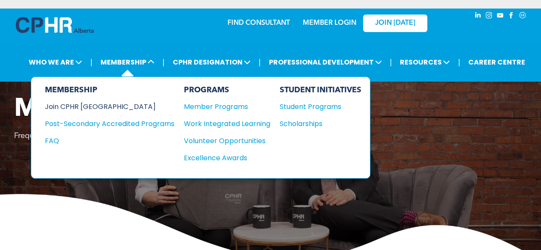
click at [92, 102] on div "Join CPHR [GEOGRAPHIC_DATA]" at bounding box center [103, 106] width 117 height 11
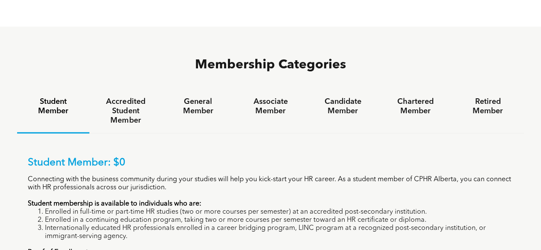
scroll to position [513, 0]
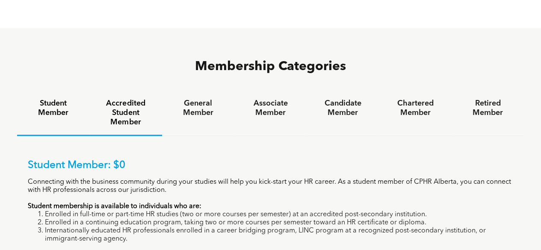
click at [132, 99] on h4 "Accredited Student Member" at bounding box center [125, 113] width 57 height 28
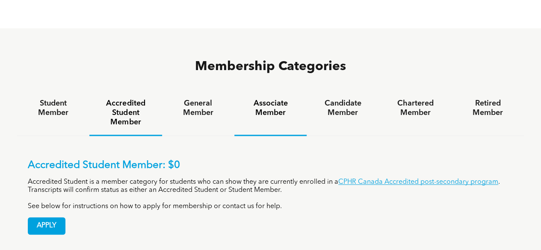
click at [263, 99] on h4 "Associate Member" at bounding box center [270, 108] width 57 height 19
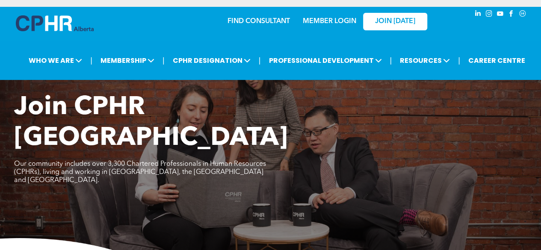
scroll to position [0, 0]
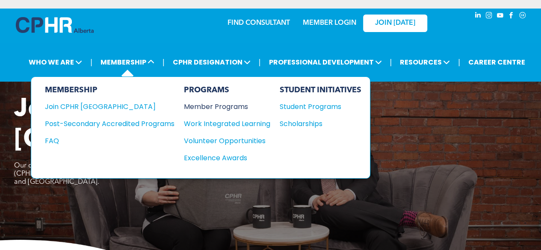
click at [227, 108] on div "Member Programs" at bounding box center [223, 106] width 78 height 11
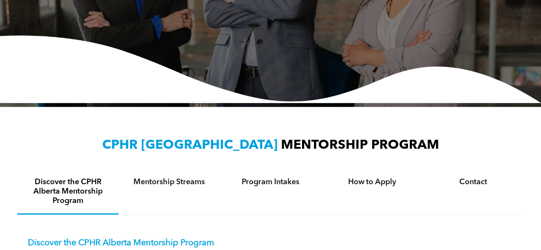
scroll to position [214, 0]
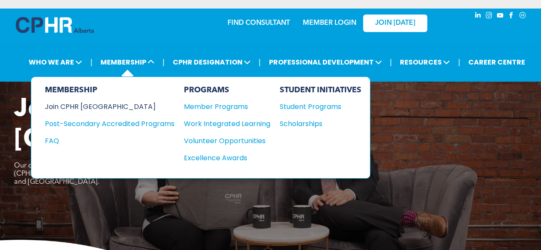
click at [87, 102] on div "Join CPHR [GEOGRAPHIC_DATA]" at bounding box center [103, 106] width 117 height 11
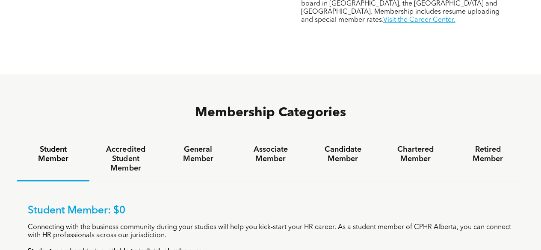
scroll to position [513, 0]
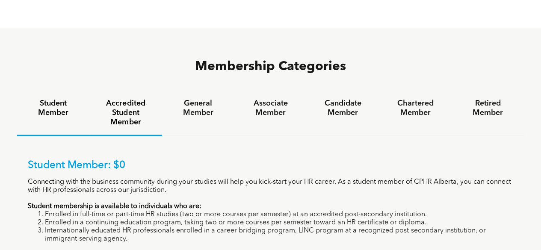
click at [131, 99] on h4 "Accredited Student Member" at bounding box center [125, 113] width 57 height 28
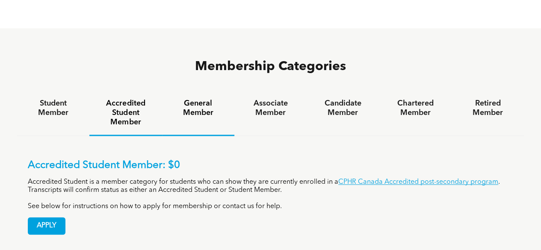
click at [184, 99] on h4 "General Member" at bounding box center [198, 108] width 57 height 19
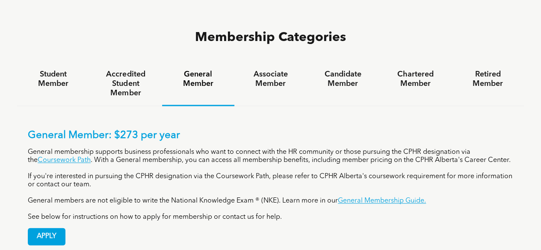
scroll to position [556, 0]
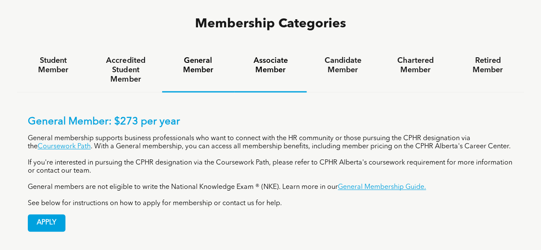
click at [266, 56] on h4 "Associate Member" at bounding box center [270, 65] width 57 height 19
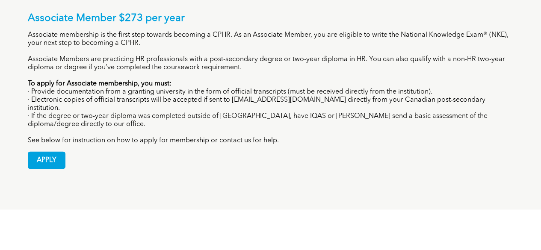
scroll to position [770, 0]
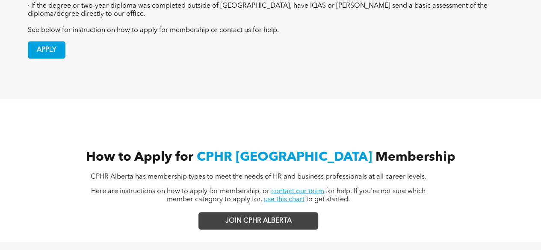
drag, startPoint x: 265, startPoint y: 173, endPoint x: 232, endPoint y: 177, distance: 33.6
click at [232, 217] on span "JOIN CPHR ALBERTA" at bounding box center [258, 221] width 66 height 8
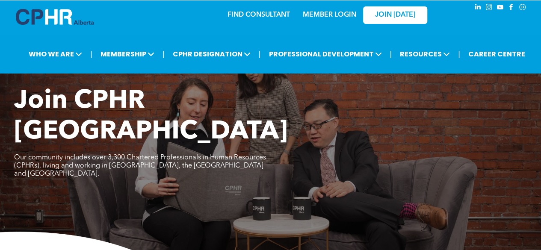
scroll to position [0, 0]
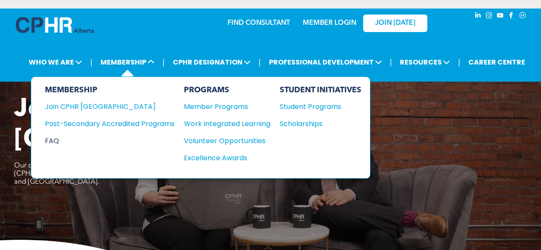
click at [52, 142] on div "FAQ" at bounding box center [103, 141] width 117 height 11
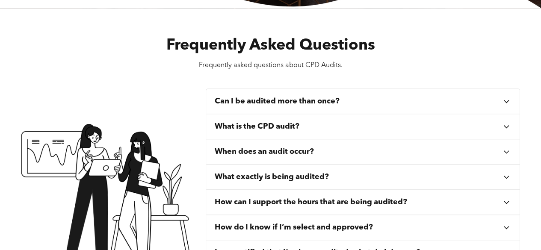
scroll to position [86, 0]
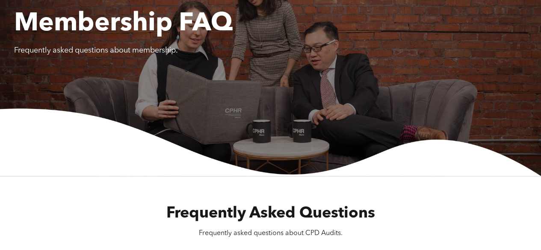
click at [286, 213] on span "Frequently Asked Questions" at bounding box center [270, 213] width 209 height 15
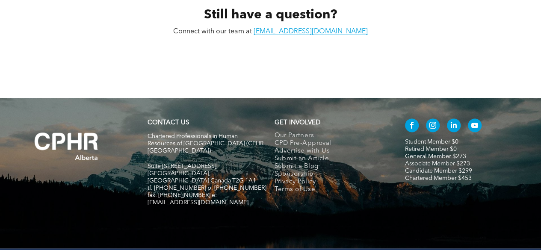
scroll to position [848, 0]
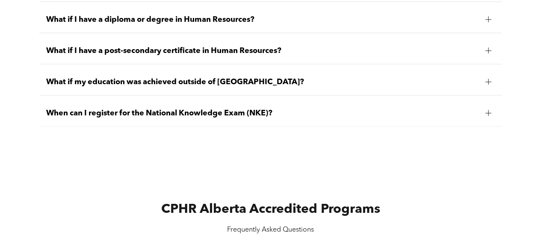
click at [493, 113] on div at bounding box center [488, 113] width 13 height 13
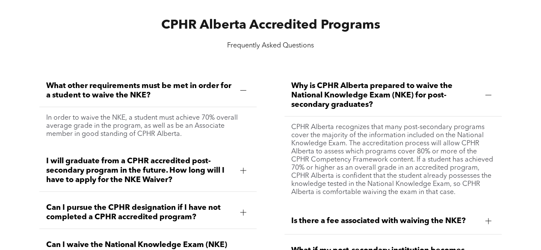
scroll to position [1226, 0]
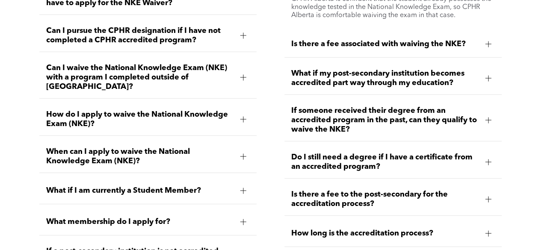
click at [495, 47] on div "Is there a fee associated with waiving the NKE?" at bounding box center [392, 44] width 217 height 27
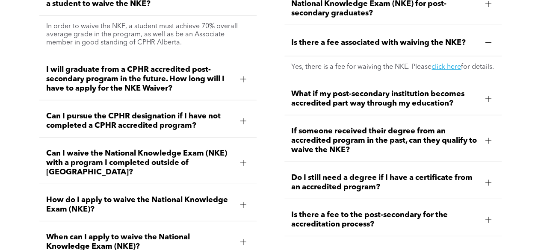
scroll to position [1928, 0]
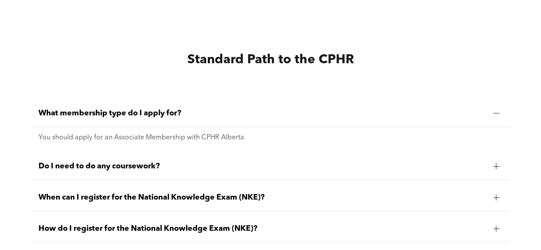
click at [490, 160] on div at bounding box center [496, 166] width 13 height 13
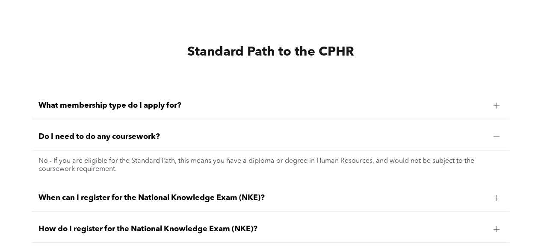
scroll to position [1936, 0]
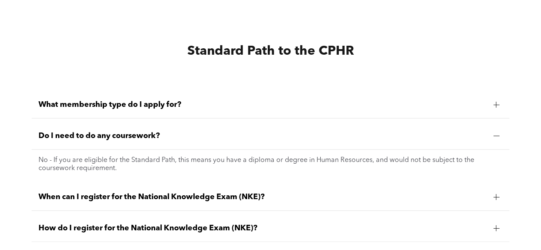
click at [487, 187] on div "When can I register for the National Knowledge Exam (NKE)?" at bounding box center [271, 197] width 478 height 27
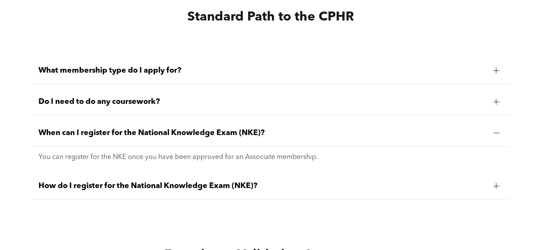
click at [493, 180] on div at bounding box center [496, 186] width 13 height 13
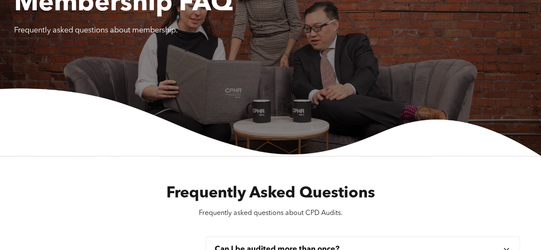
scroll to position [0, 0]
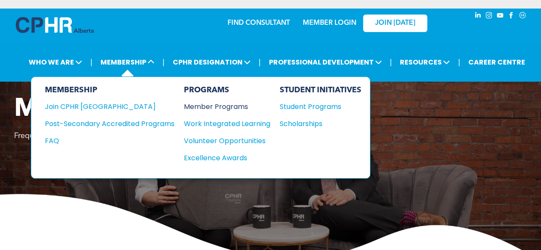
click at [221, 105] on div "Member Programs" at bounding box center [223, 106] width 78 height 11
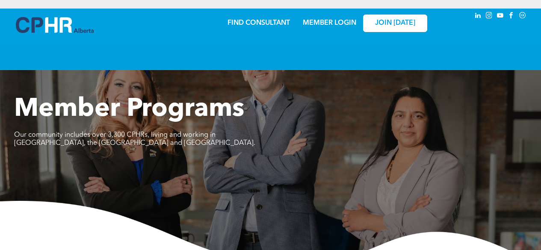
scroll to position [299, 0]
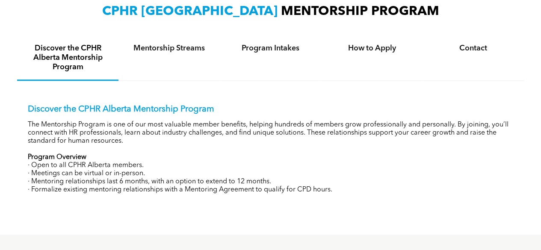
click at [175, 49] on h4 "Mentorship Streams" at bounding box center [169, 48] width 86 height 9
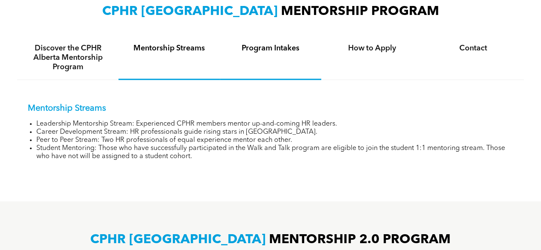
click at [253, 46] on h4 "Program Intakes" at bounding box center [270, 48] width 86 height 9
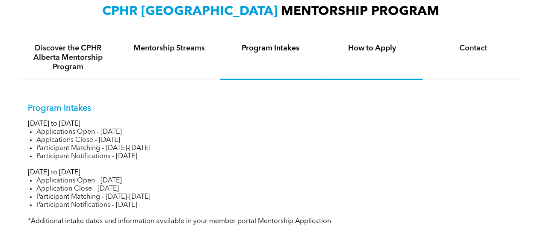
click at [363, 53] on h4 "How to Apply" at bounding box center [372, 48] width 86 height 9
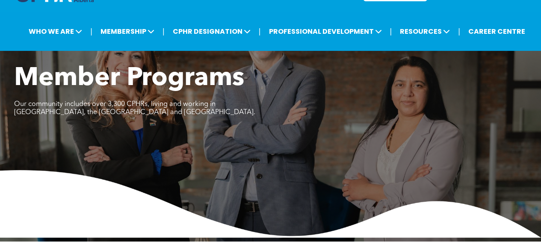
scroll to position [0, 0]
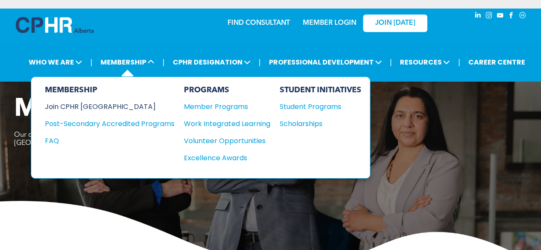
click at [91, 107] on div "Join CPHR [GEOGRAPHIC_DATA]" at bounding box center [103, 106] width 117 height 11
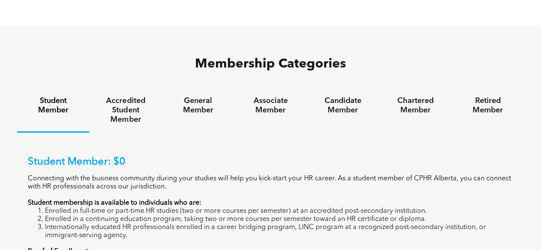
scroll to position [528, 0]
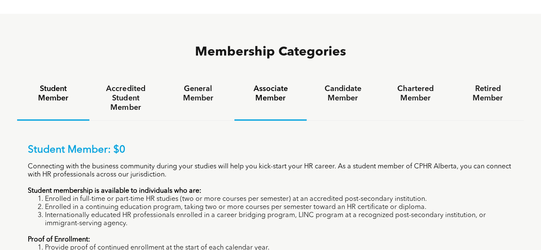
click at [281, 84] on h4 "Associate Member" at bounding box center [270, 93] width 57 height 19
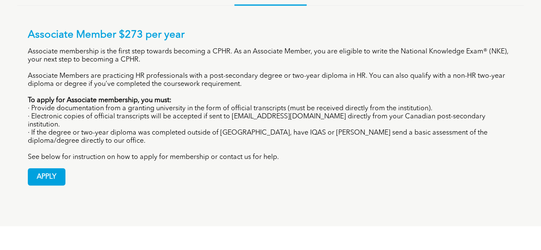
scroll to position [656, 0]
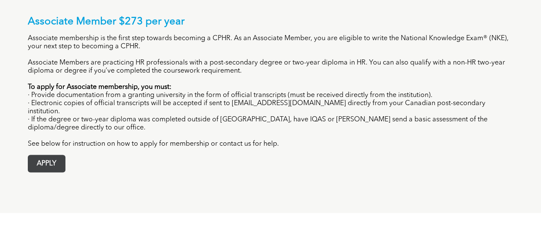
click at [52, 155] on span "APPLY" at bounding box center [46, 163] width 37 height 17
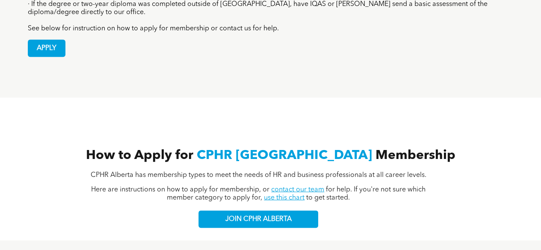
scroll to position [827, 0]
